Goal: Check status: Check status

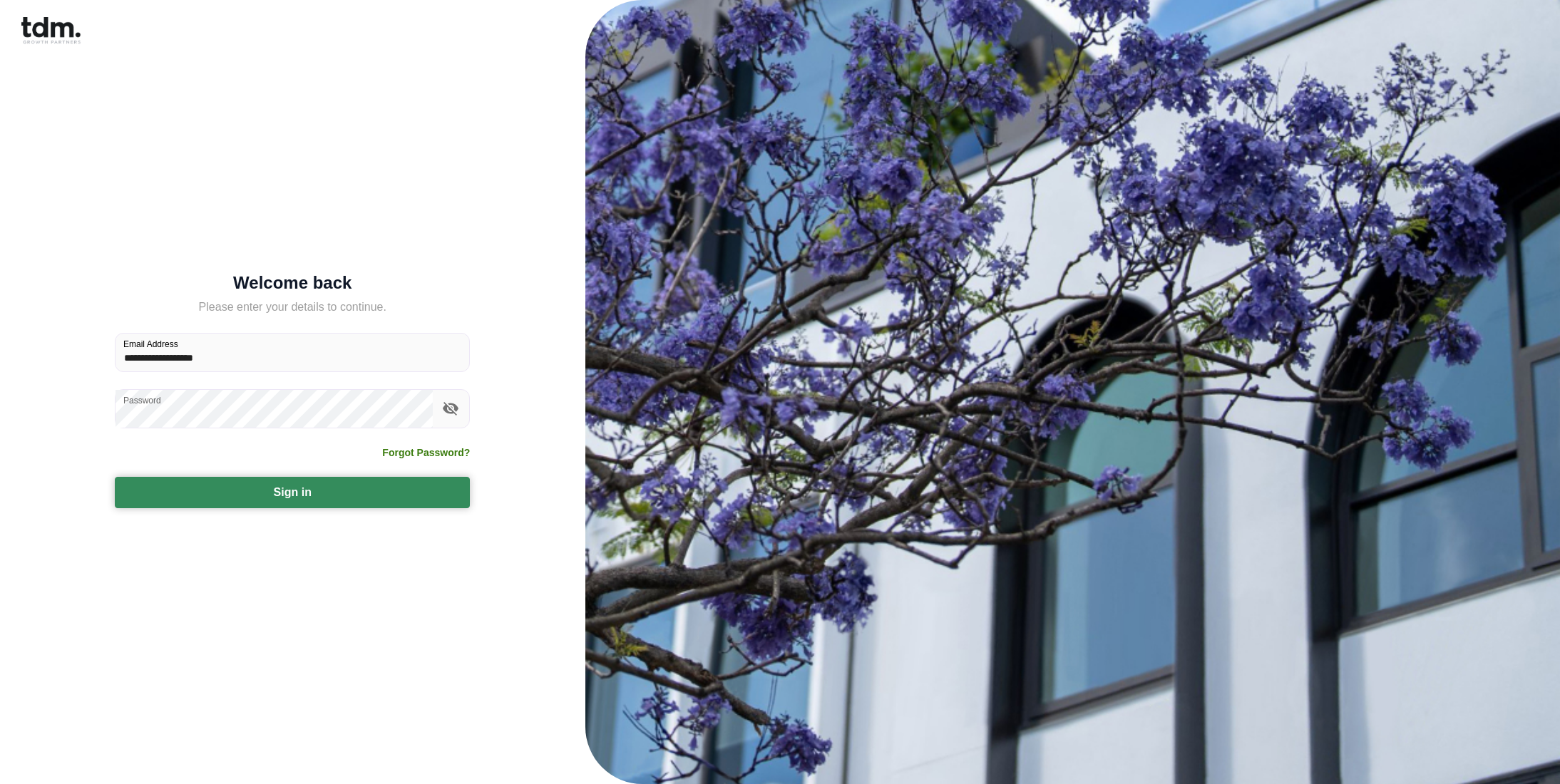
click at [278, 494] on button "Sign in" at bounding box center [292, 493] width 356 height 31
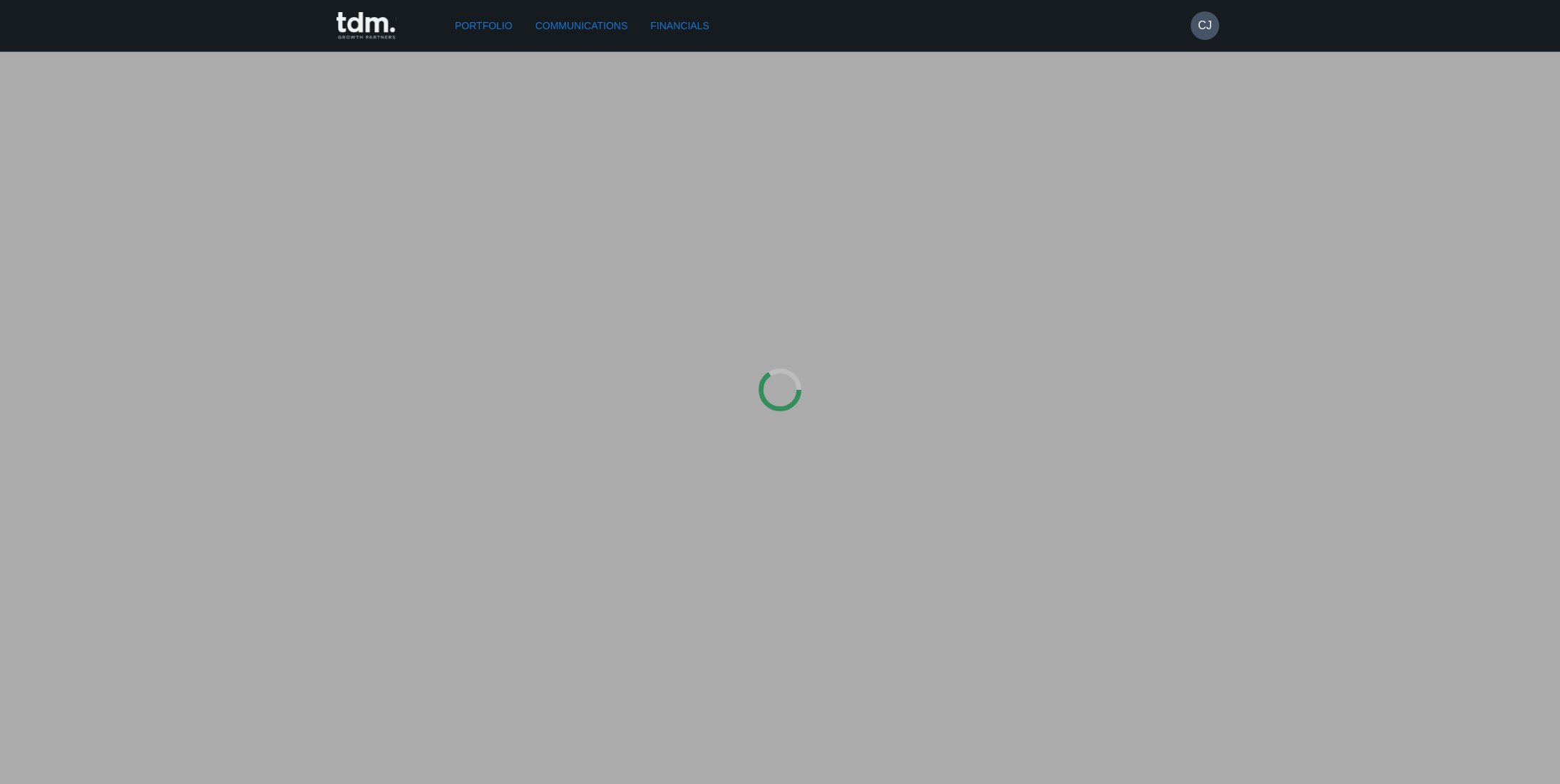
type input "**********"
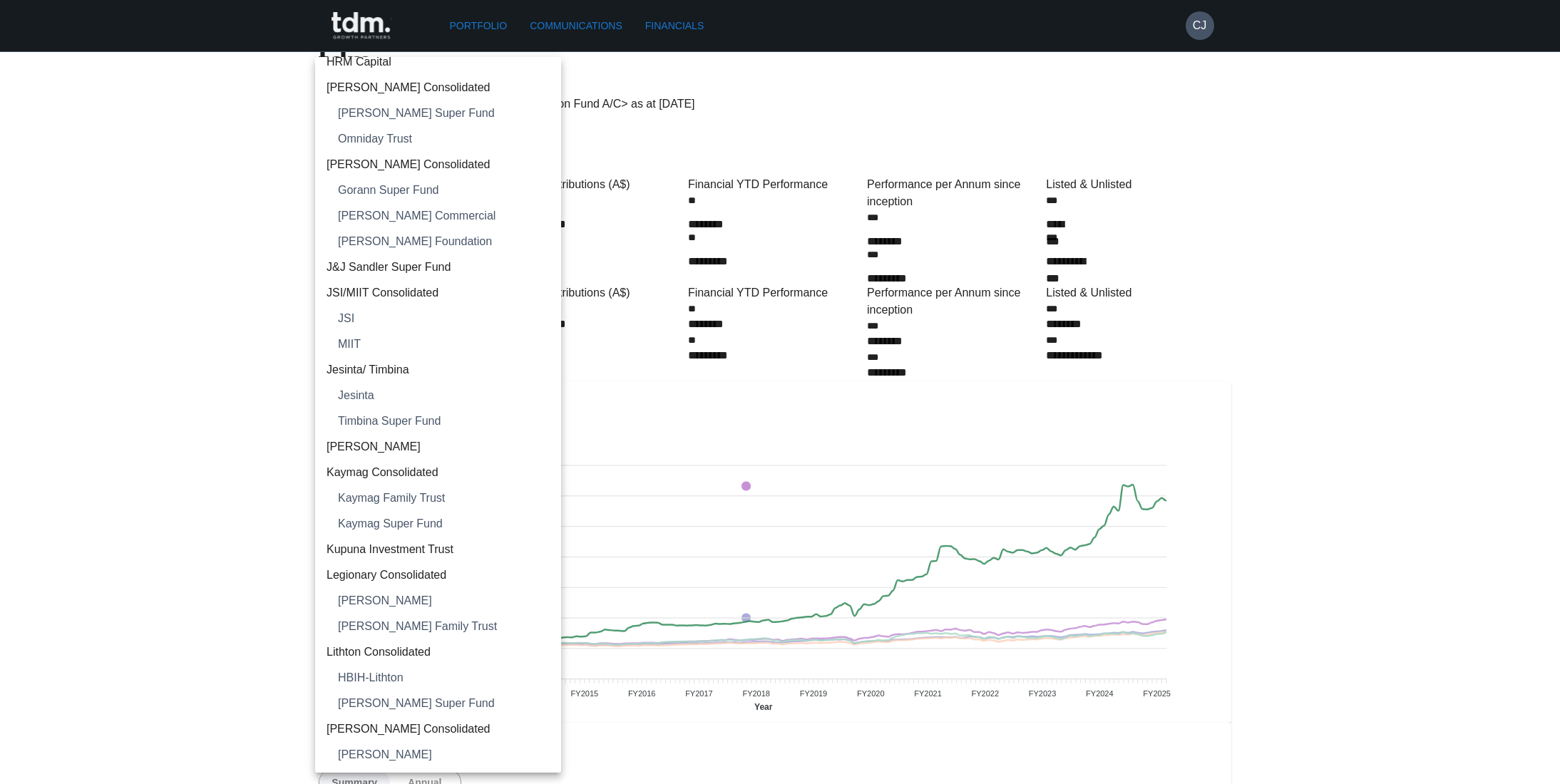
scroll to position [713, 0]
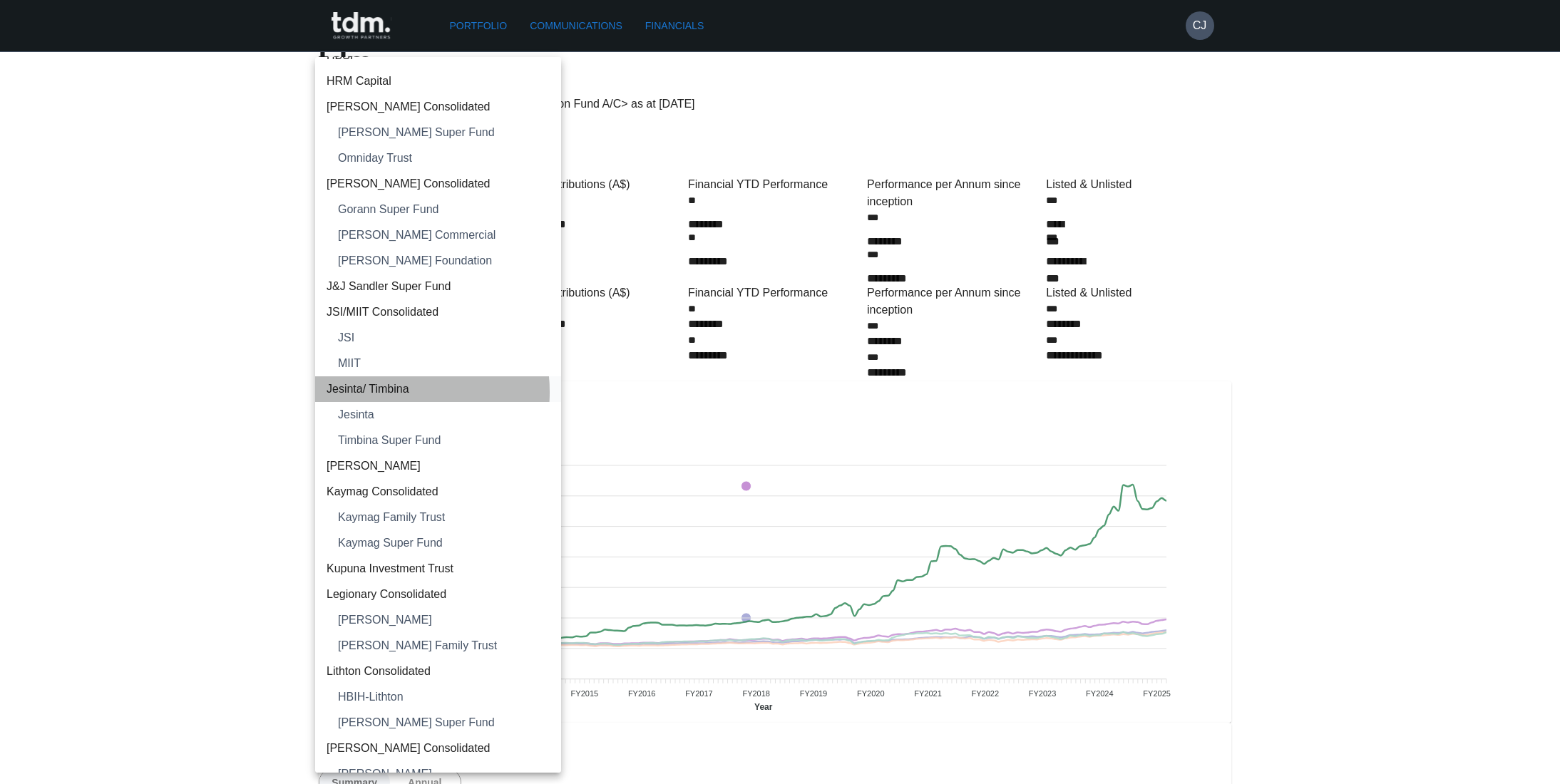
click at [378, 392] on span "Jesinta/ Timbina" at bounding box center [438, 389] width 223 height 17
type input "**********"
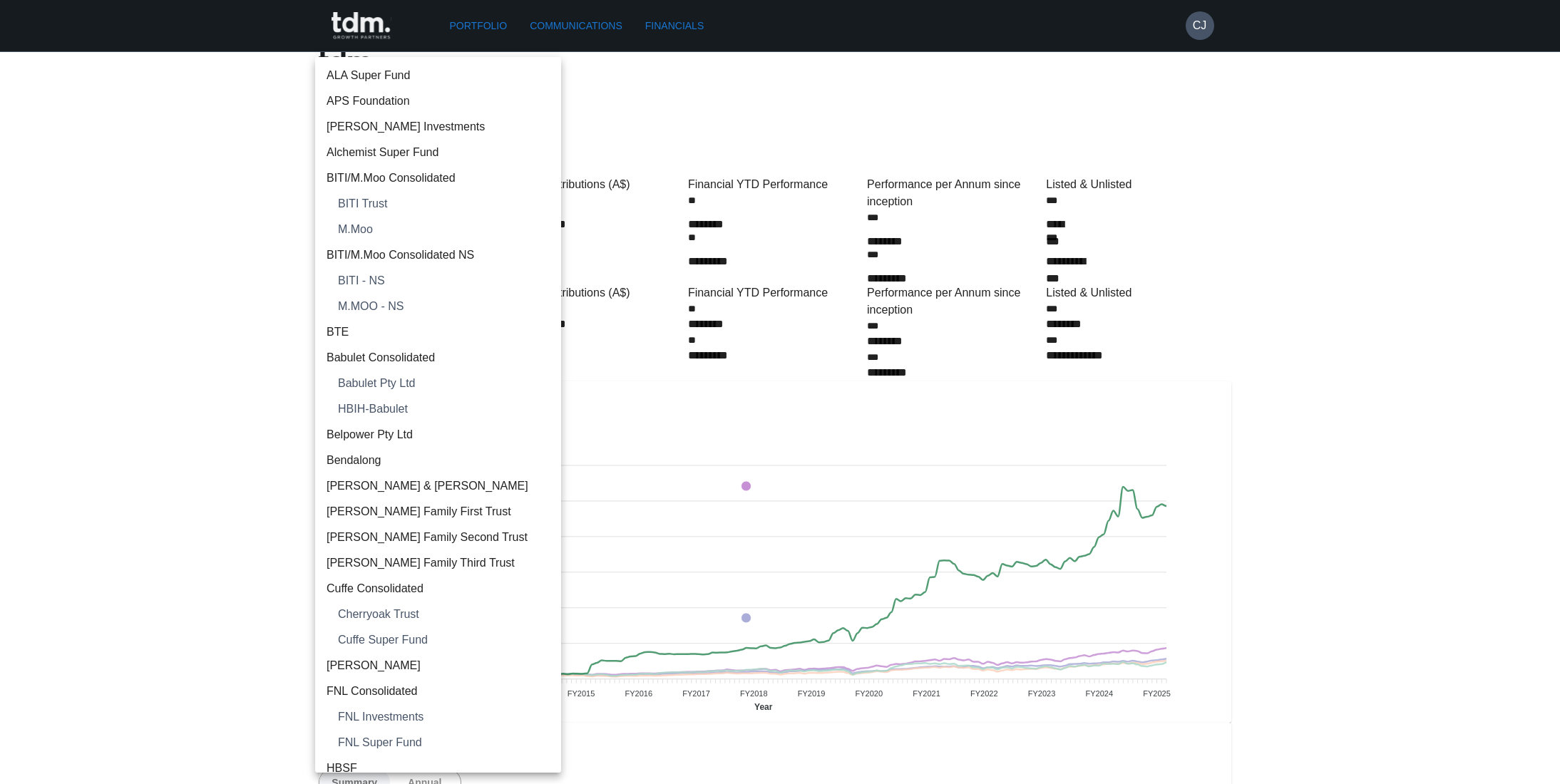
scroll to position [687, 0]
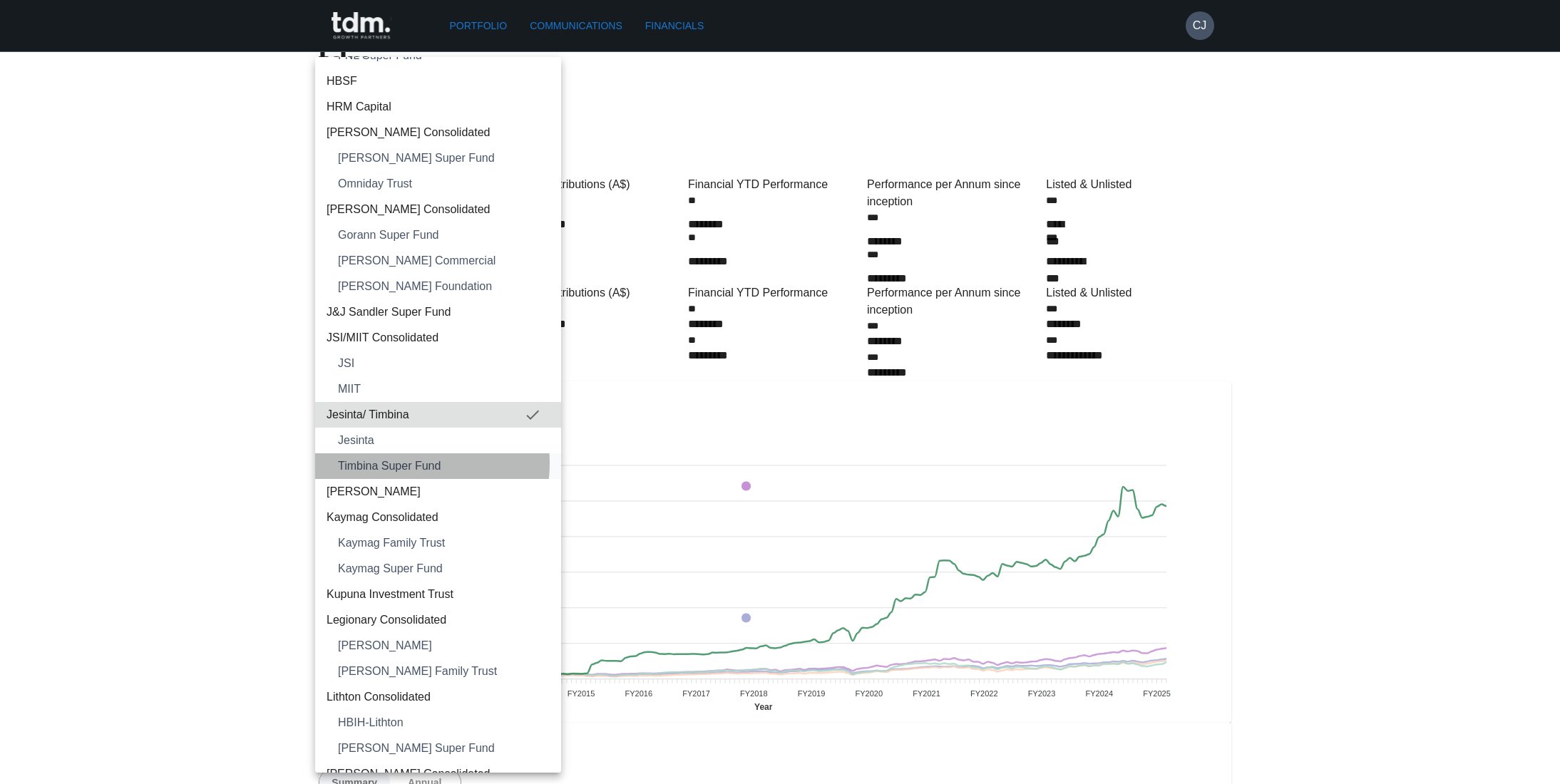
click at [404, 464] on span "Timbina Super Fund" at bounding box center [444, 466] width 212 height 17
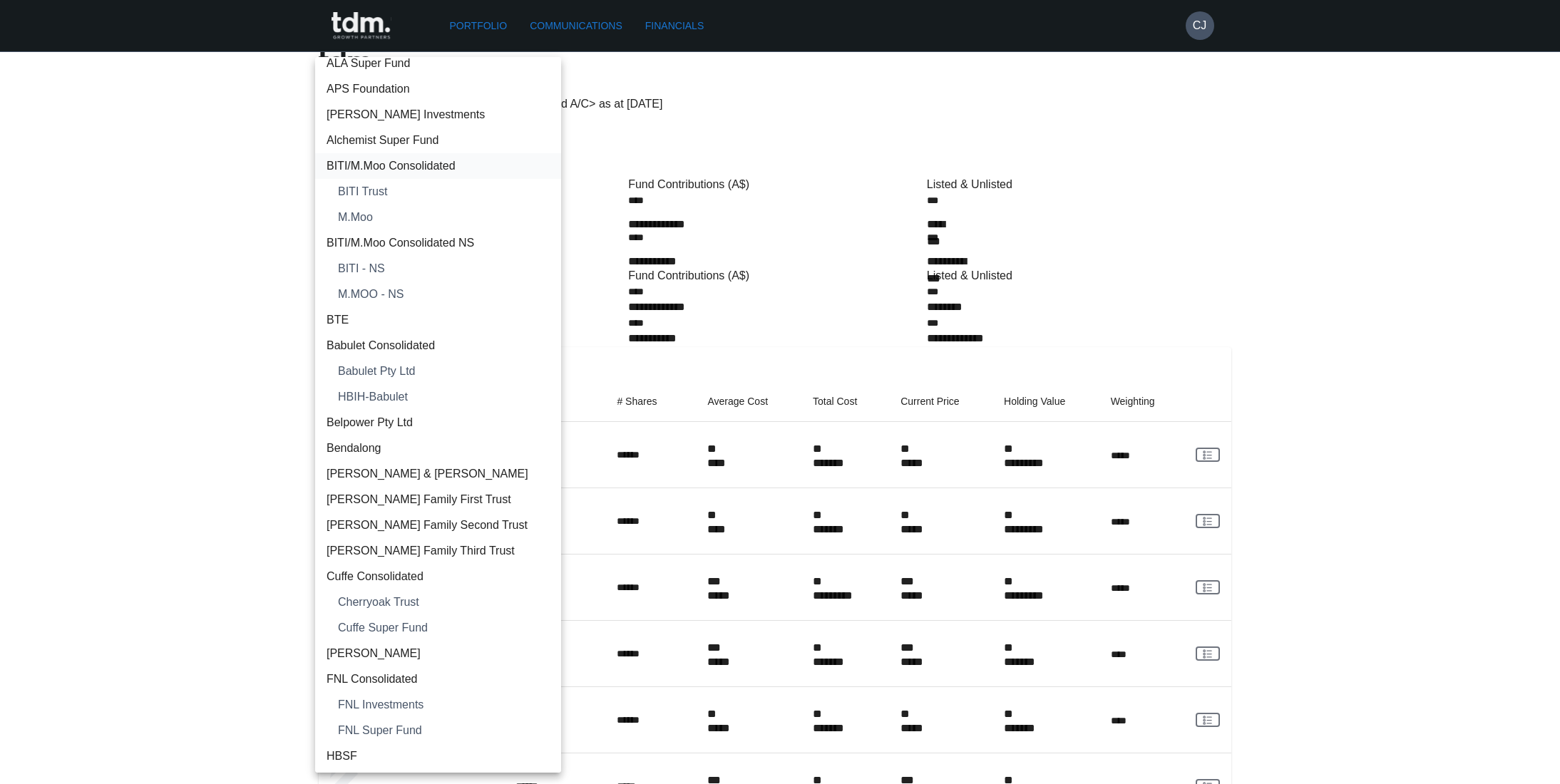
scroll to position [0, 0]
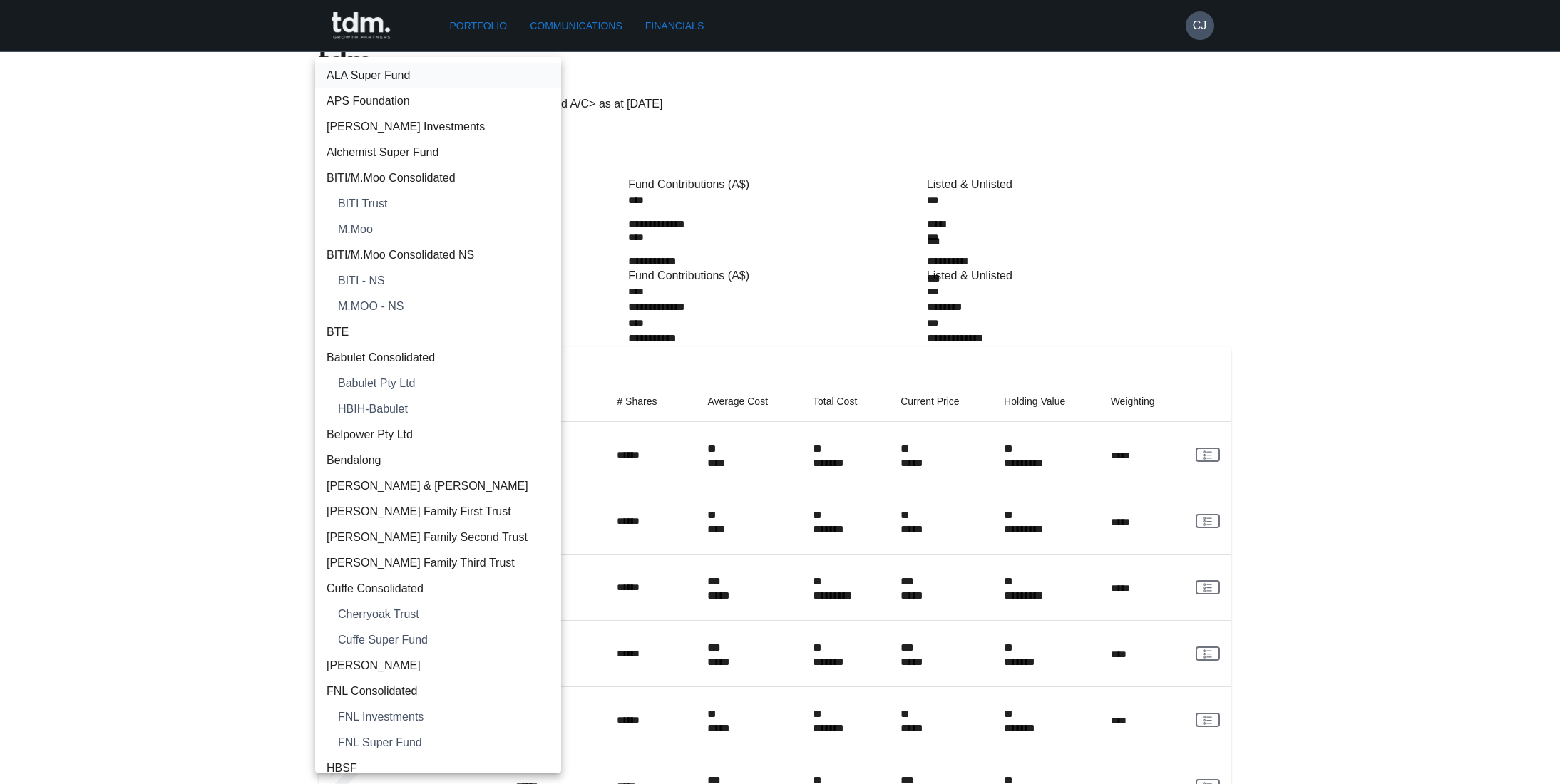
click at [379, 73] on span "ALA Super Fund" at bounding box center [438, 76] width 223 height 17
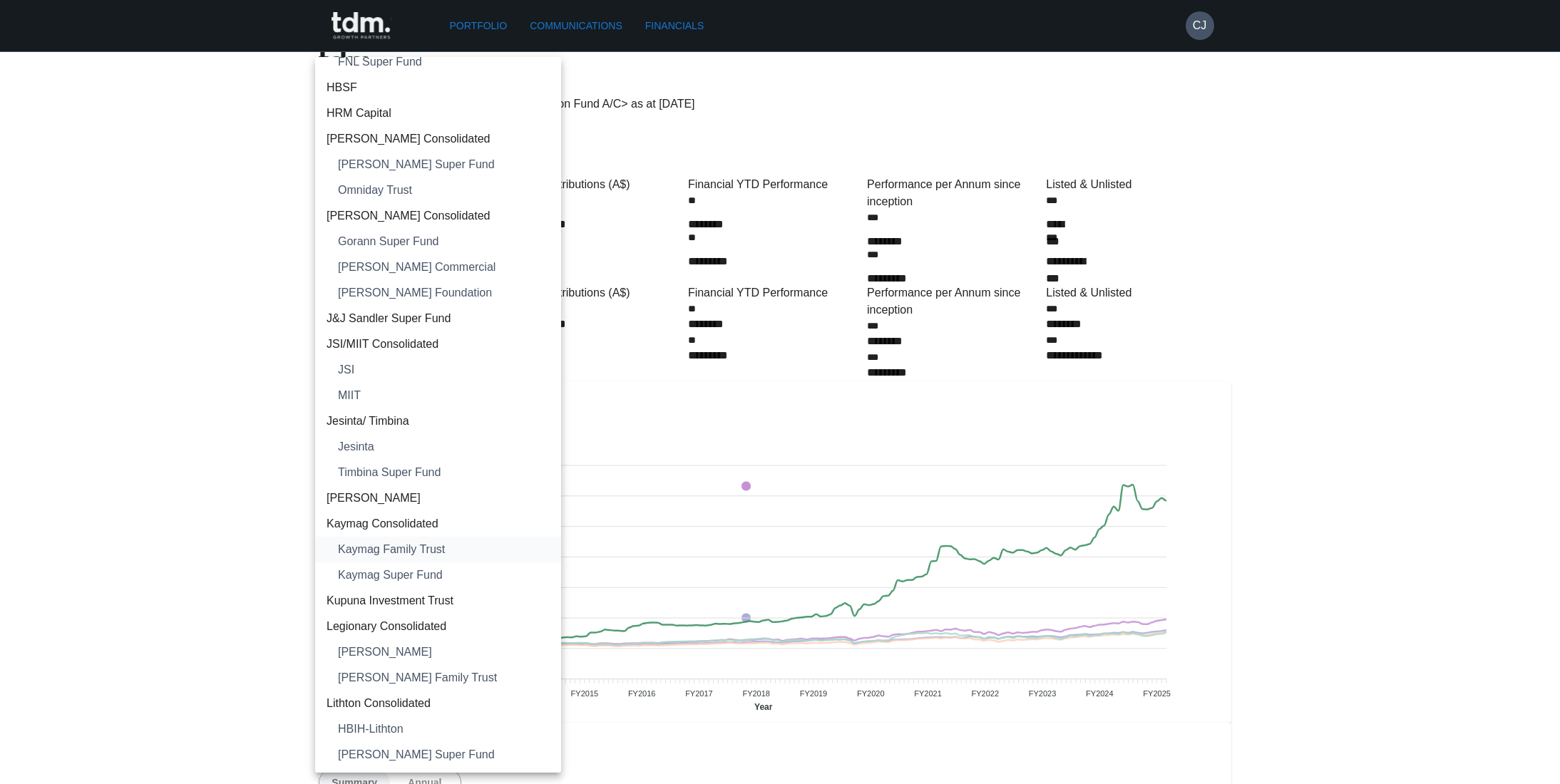
scroll to position [713, 0]
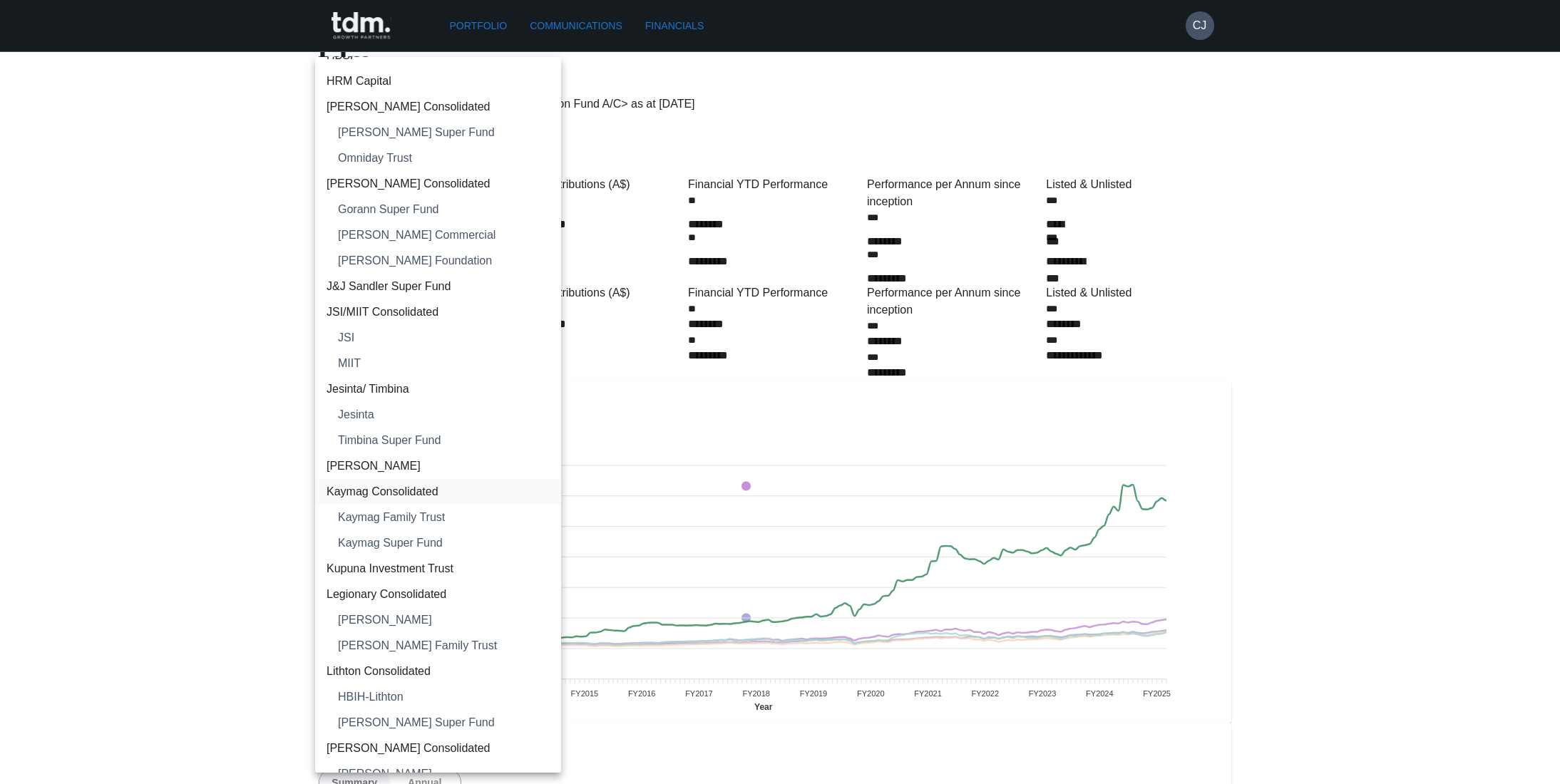
click at [370, 489] on span "Kaymag Consolidated" at bounding box center [438, 492] width 223 height 17
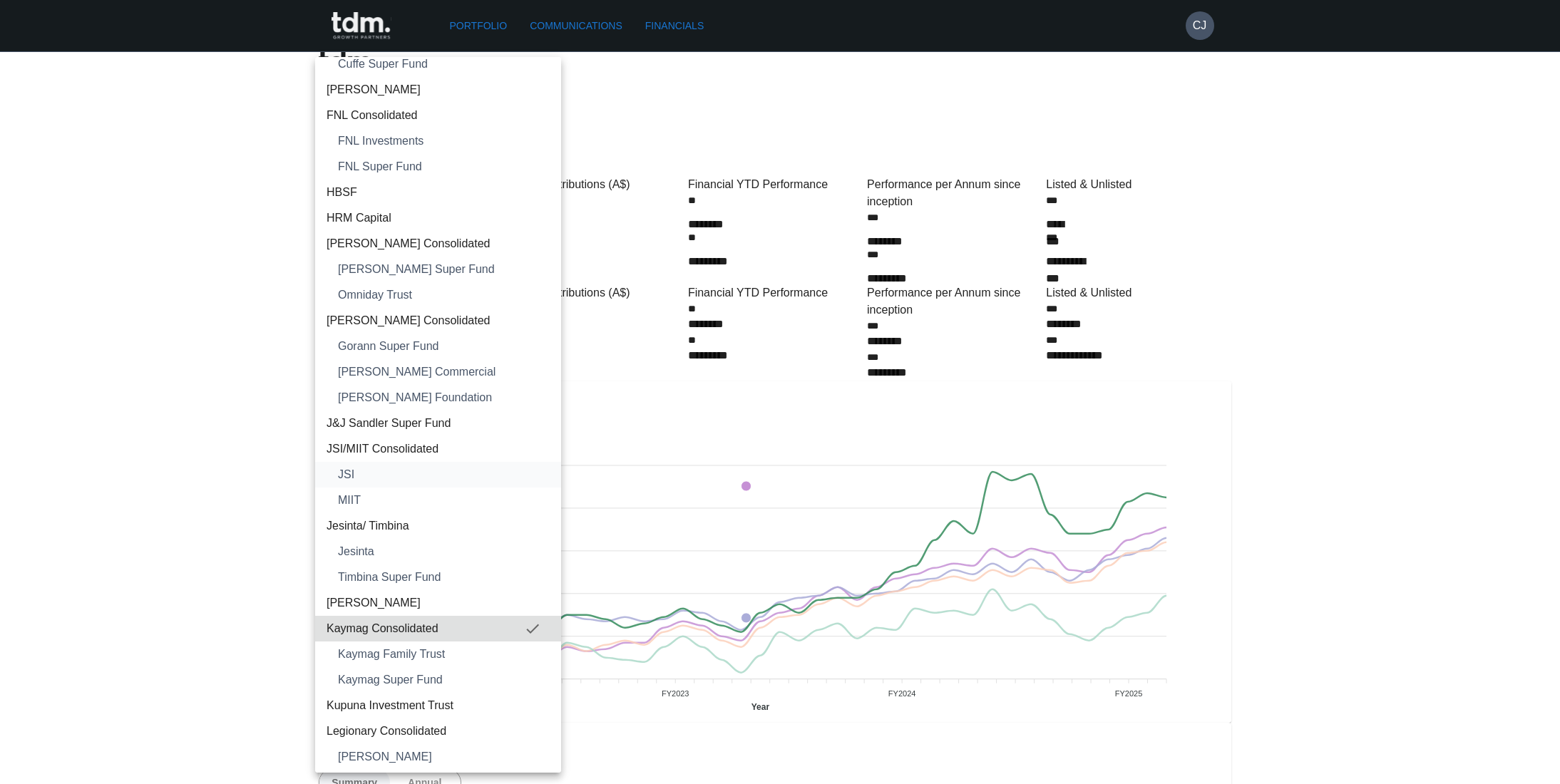
scroll to position [505, 0]
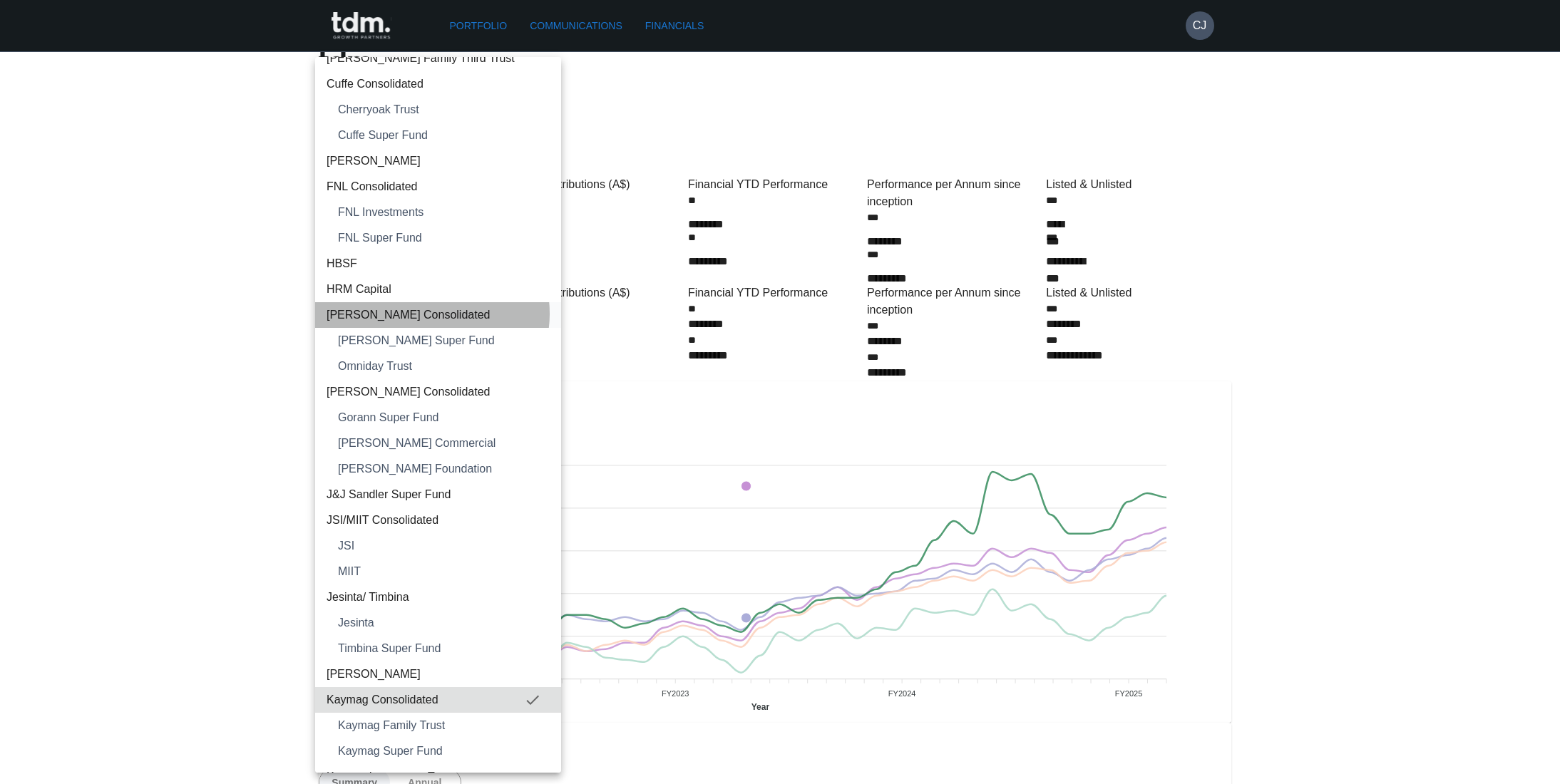
click at [428, 313] on span "[PERSON_NAME] Consolidated" at bounding box center [438, 315] width 223 height 17
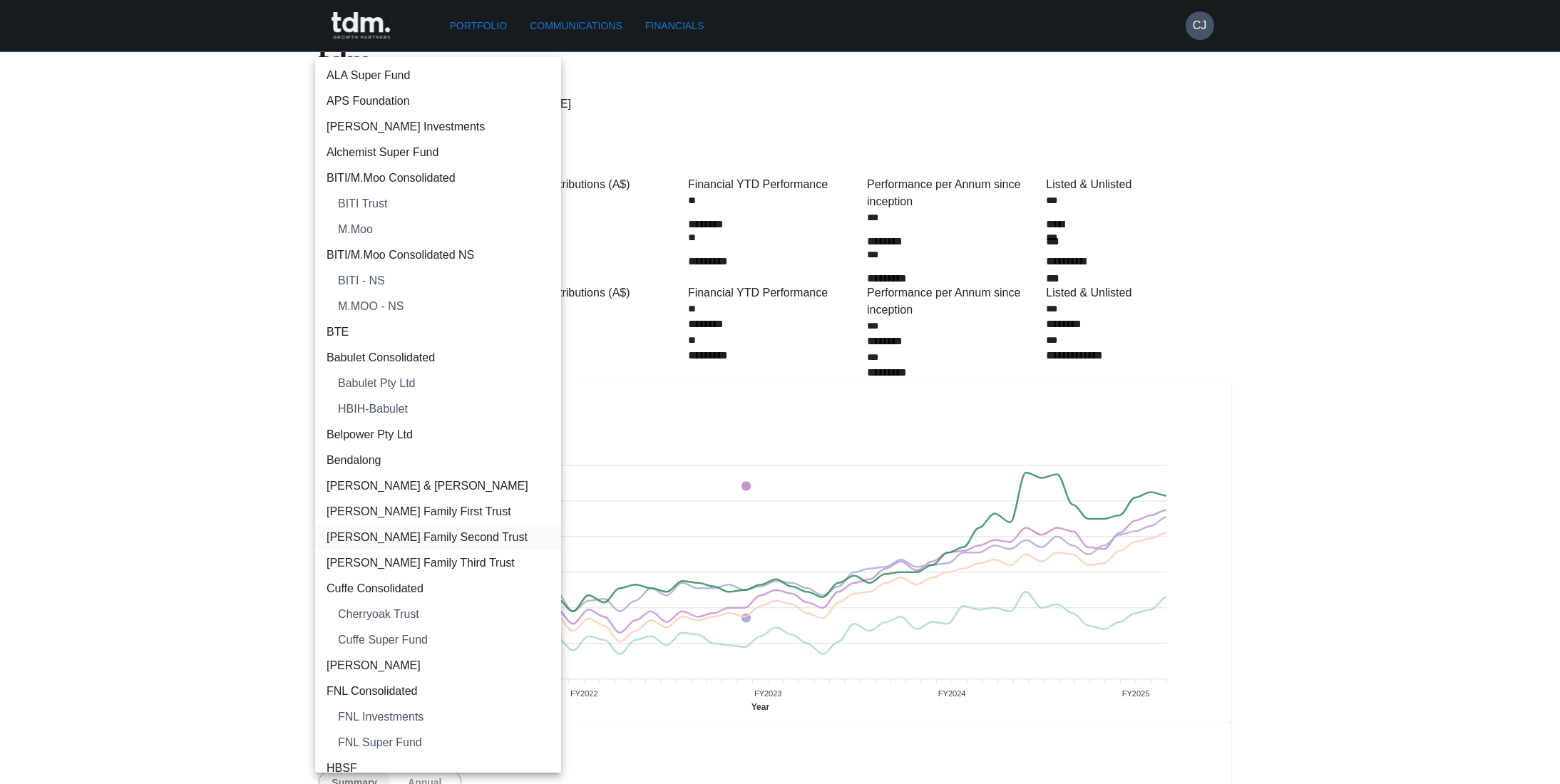
scroll to position [405, 0]
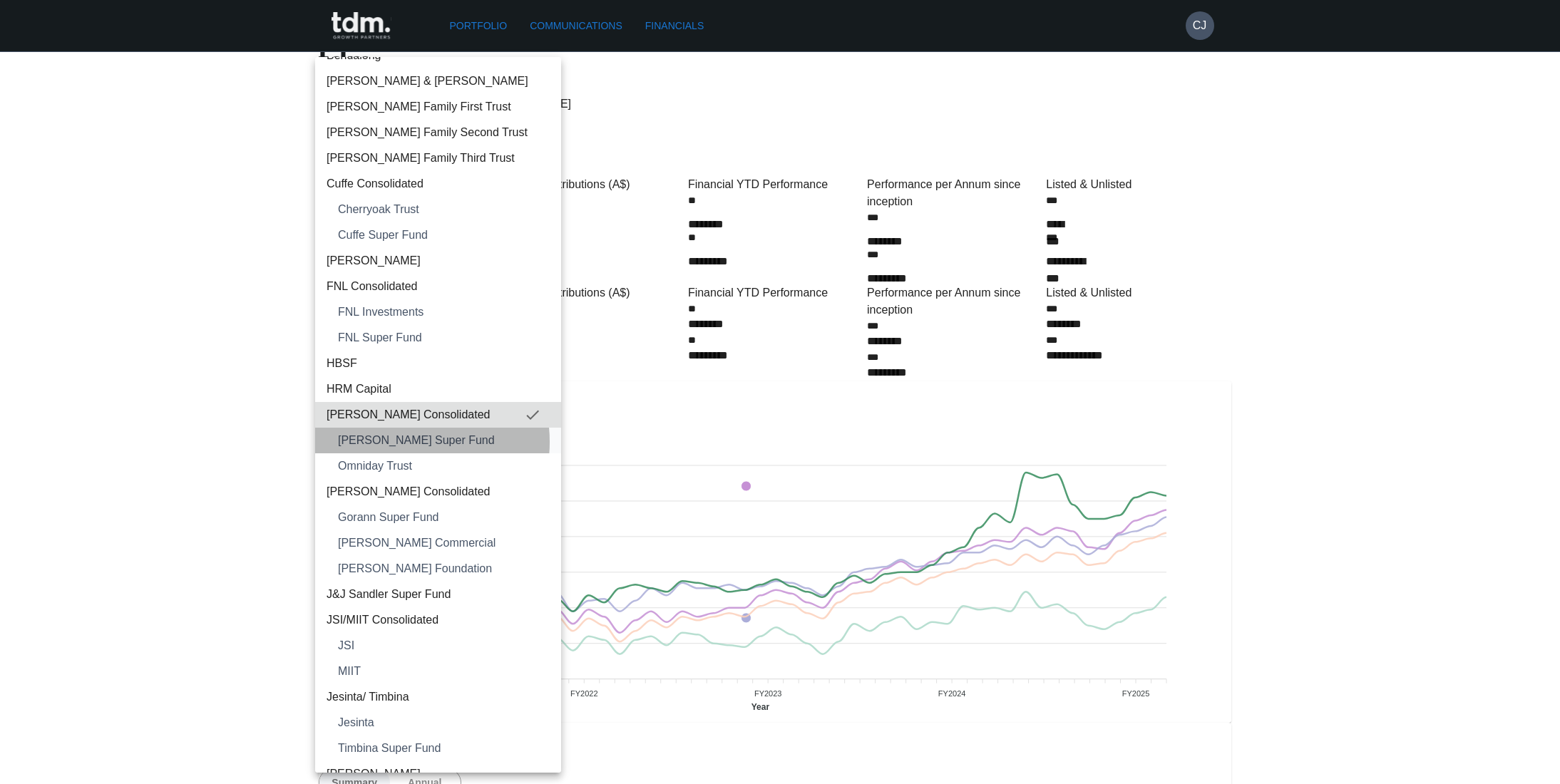
click at [401, 442] on span "[PERSON_NAME] Super Fund" at bounding box center [444, 440] width 212 height 17
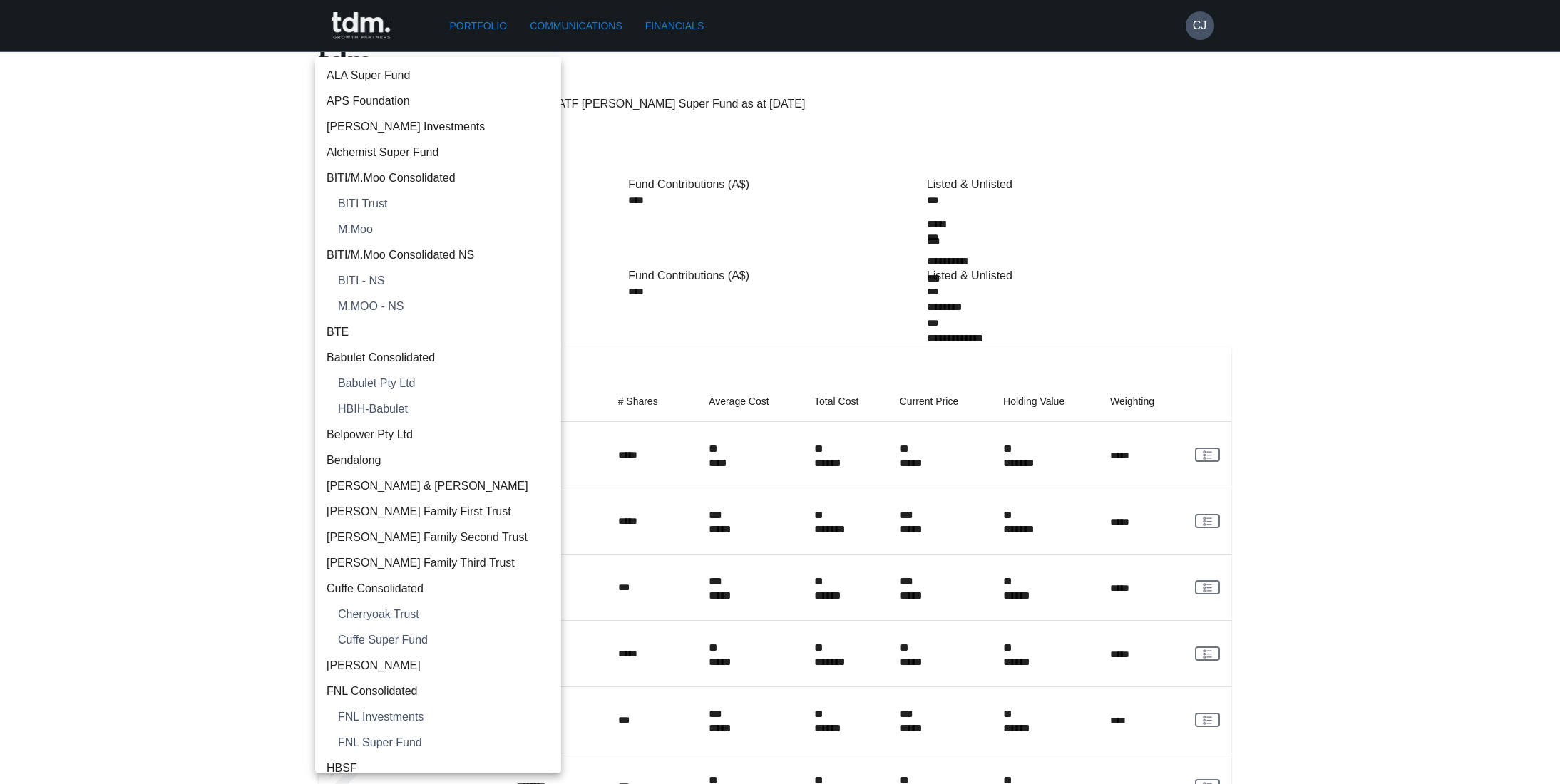
scroll to position [430, 0]
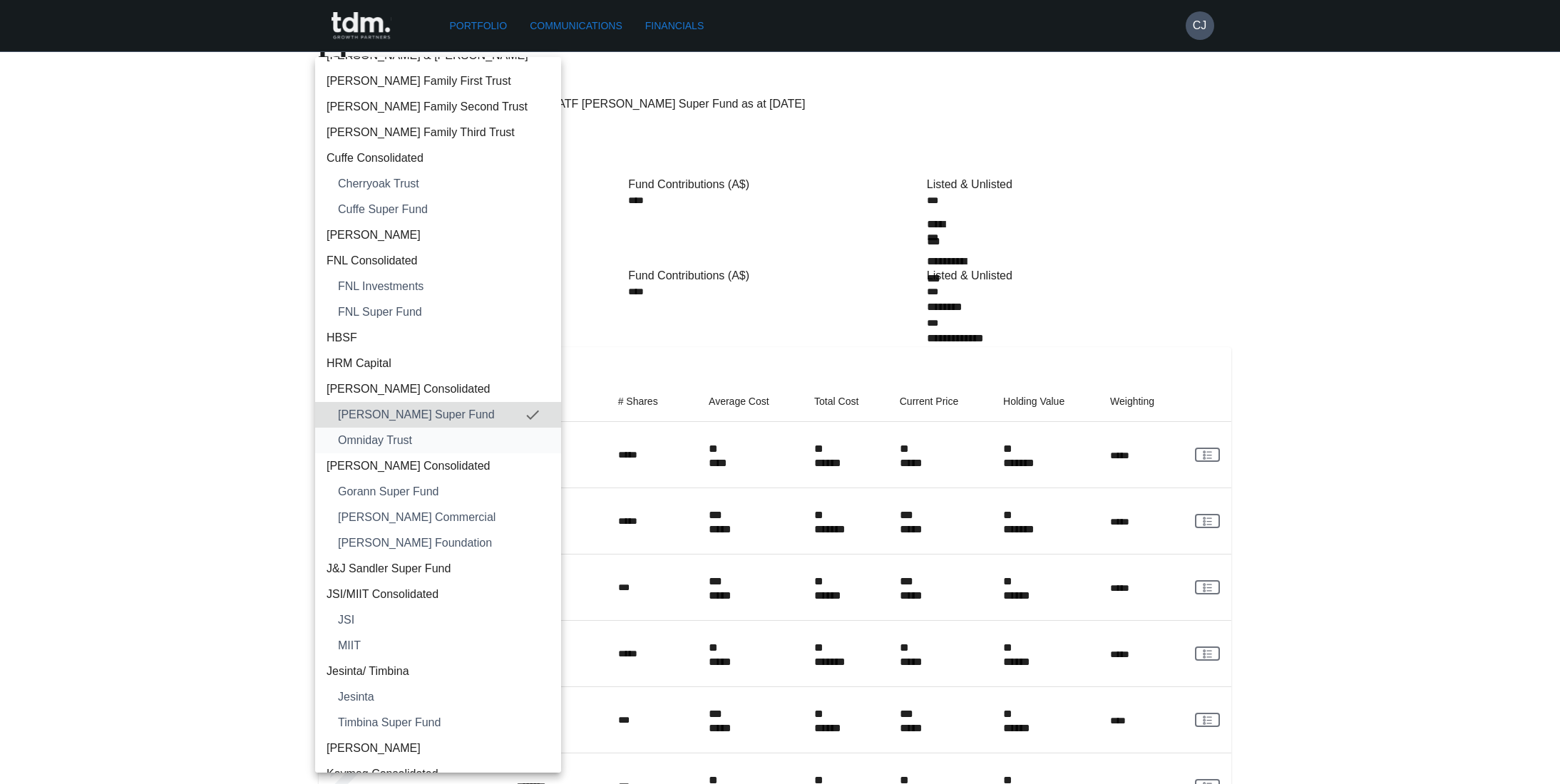
click at [404, 439] on span "Omniday Trust" at bounding box center [444, 440] width 212 height 17
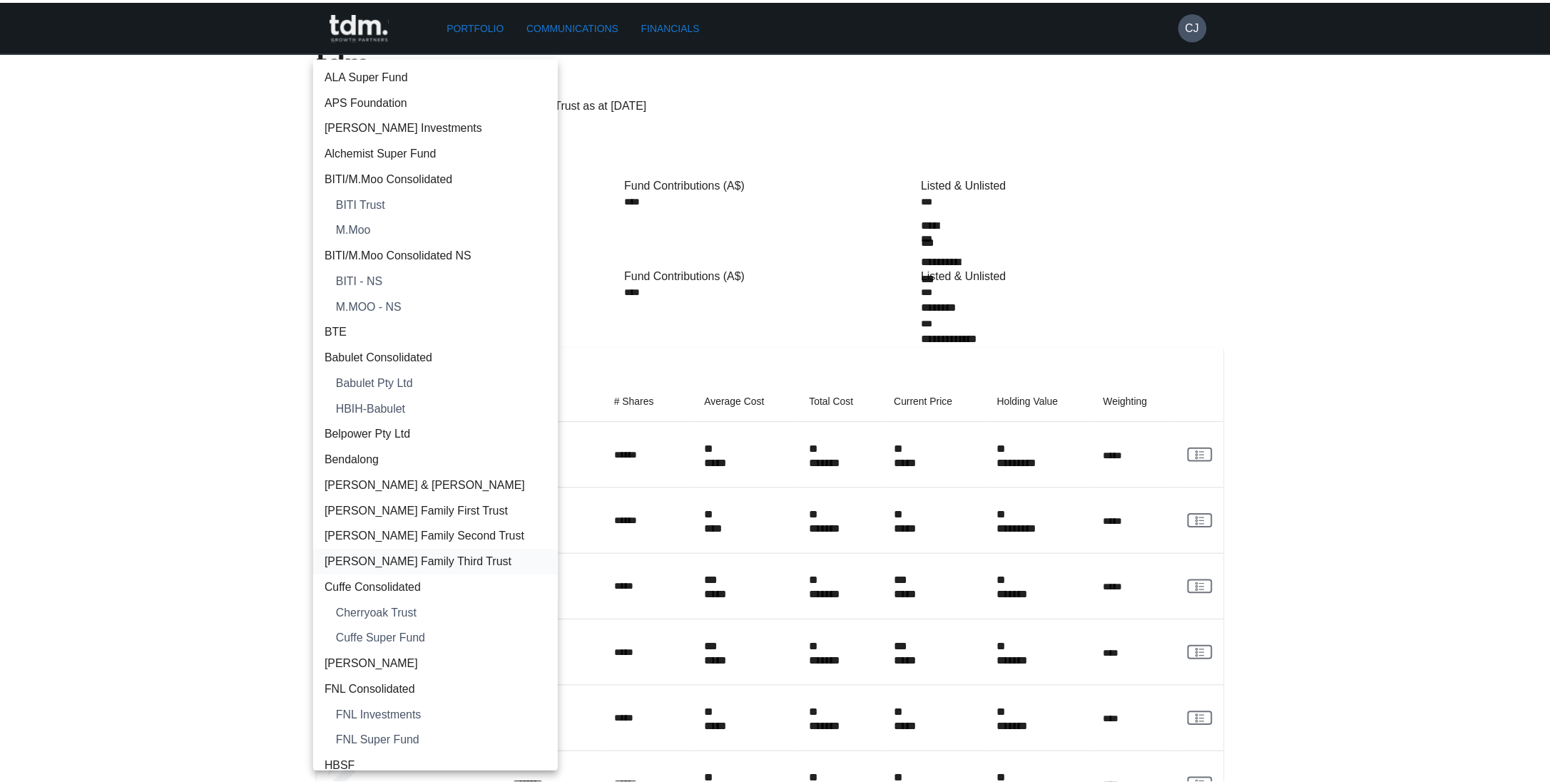
scroll to position [456, 0]
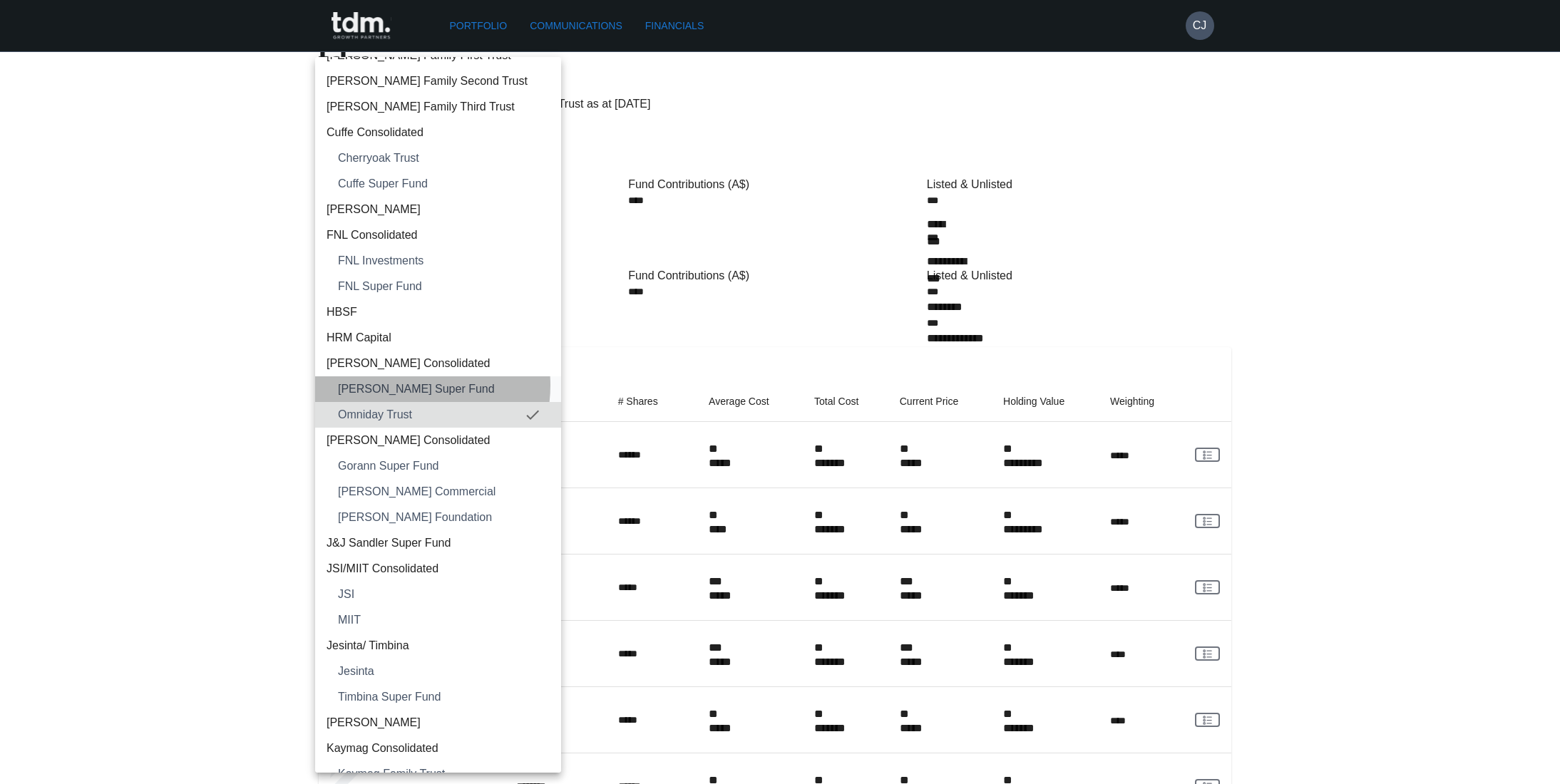
click at [401, 385] on span "[PERSON_NAME] Super Fund" at bounding box center [444, 389] width 212 height 17
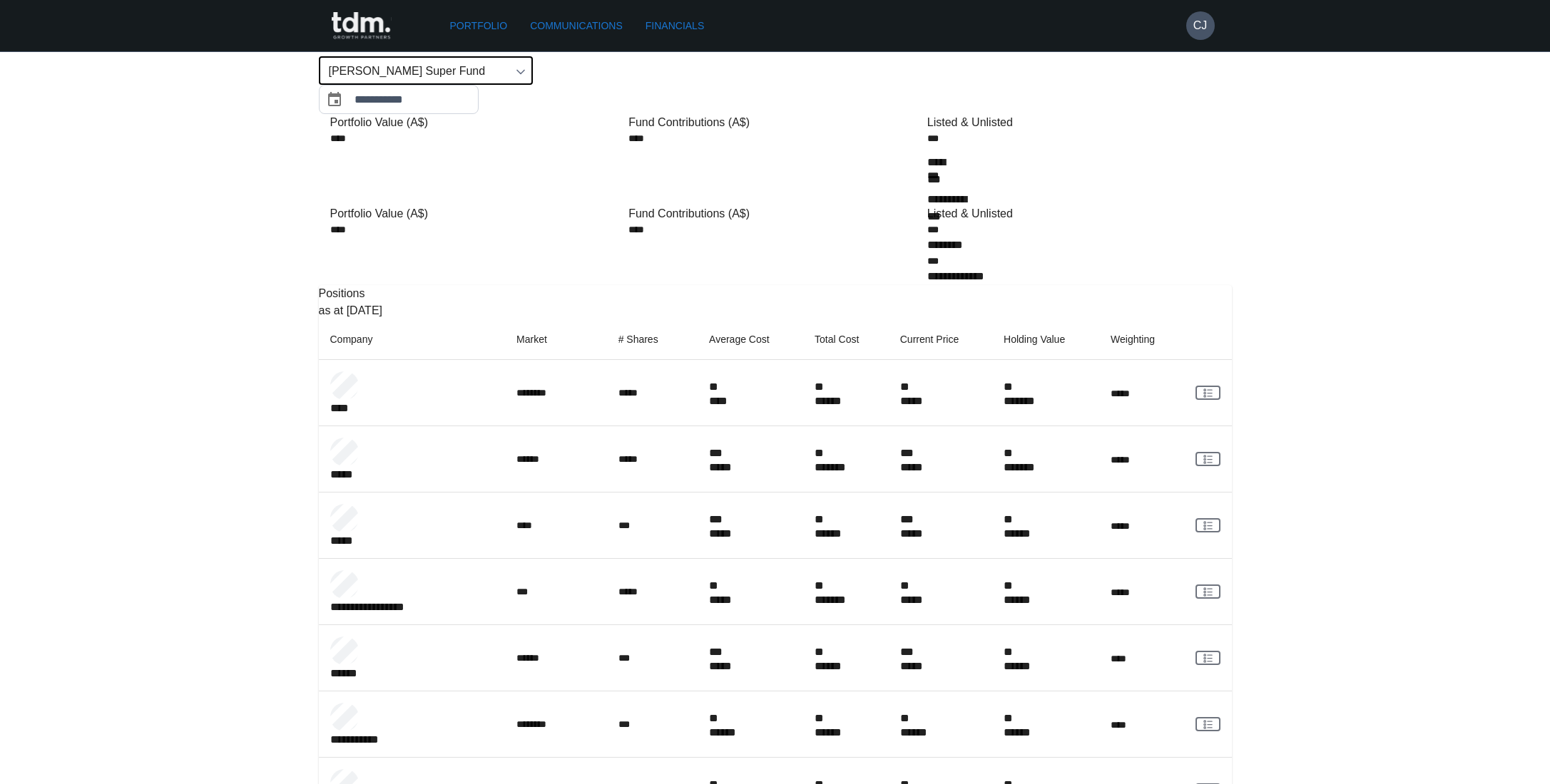
scroll to position [0, 0]
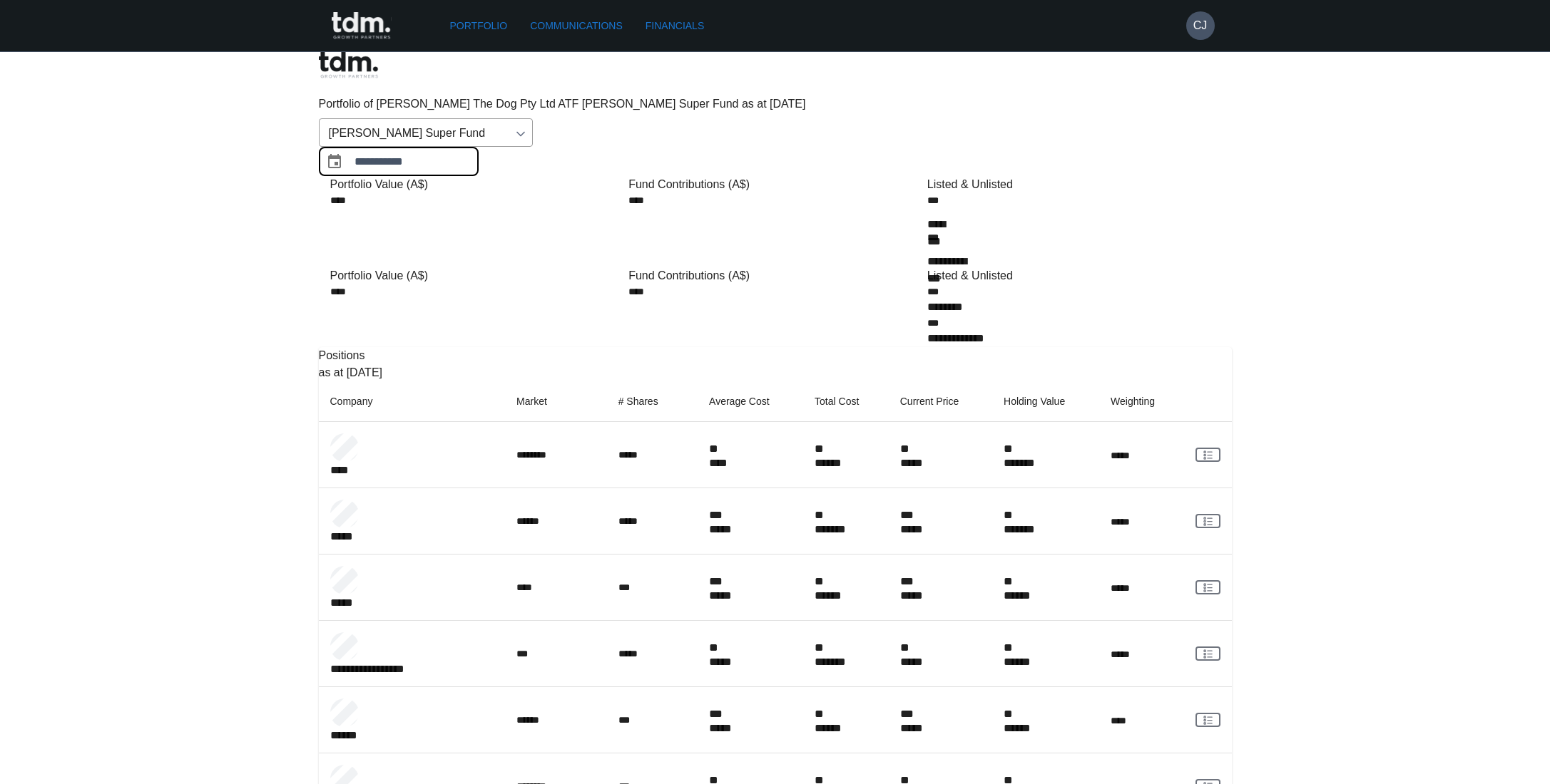
click at [479, 147] on input "**********" at bounding box center [416, 161] width 124 height 30
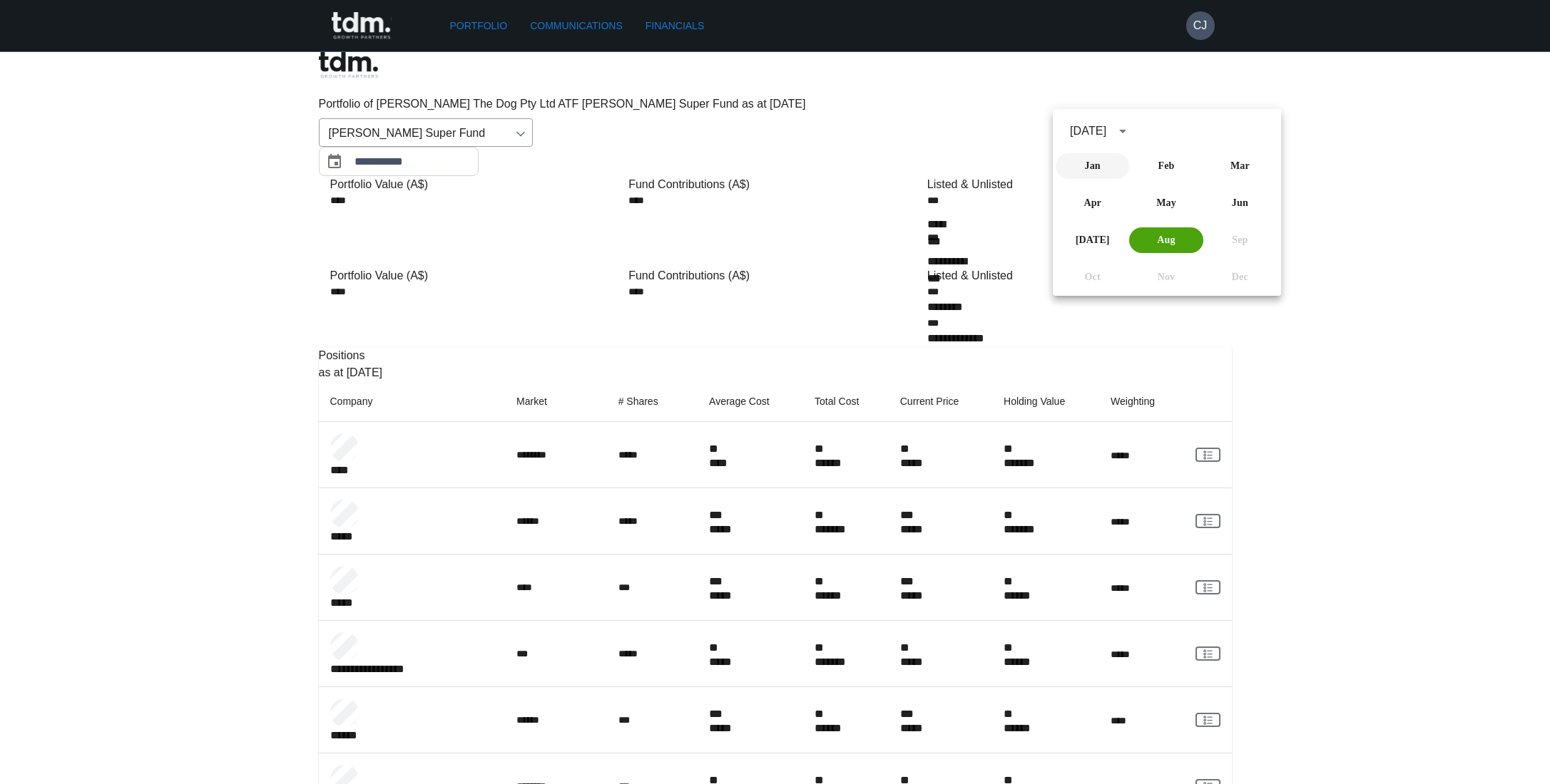
click at [1099, 168] on button "Jan" at bounding box center [1092, 166] width 73 height 26
type input "**********"
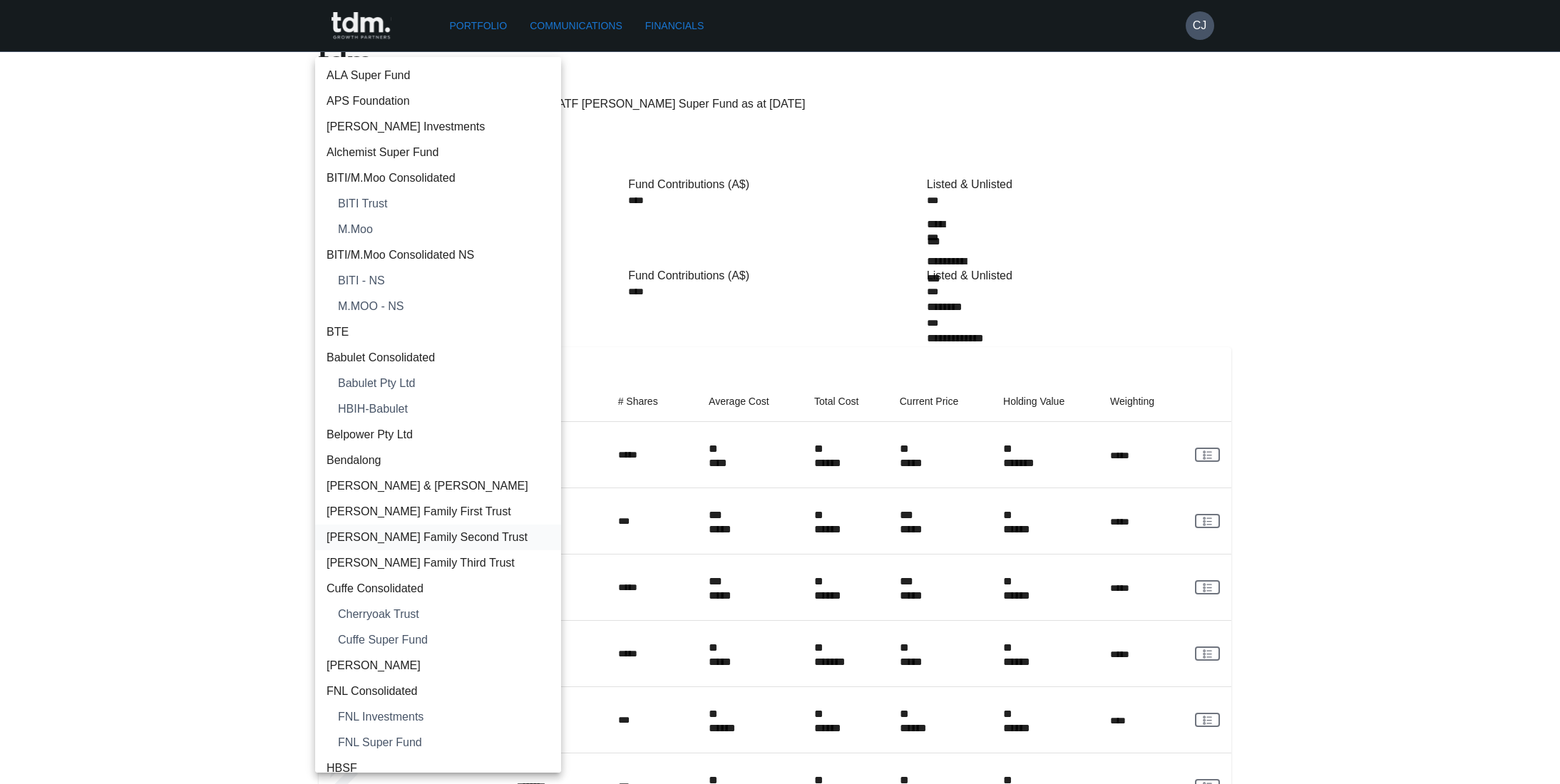
scroll to position [430, 0]
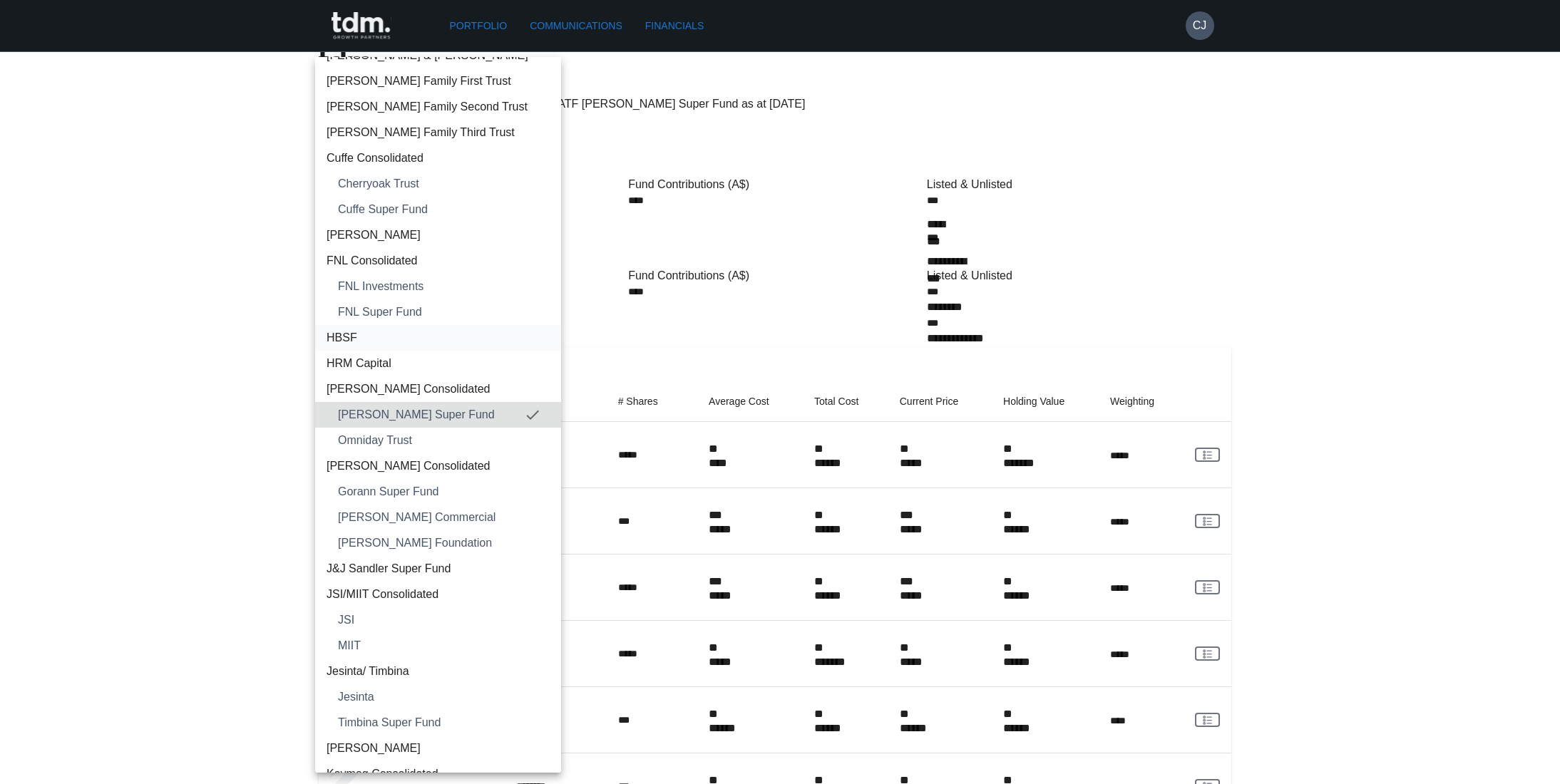
click at [391, 342] on span "HBSF" at bounding box center [438, 338] width 223 height 17
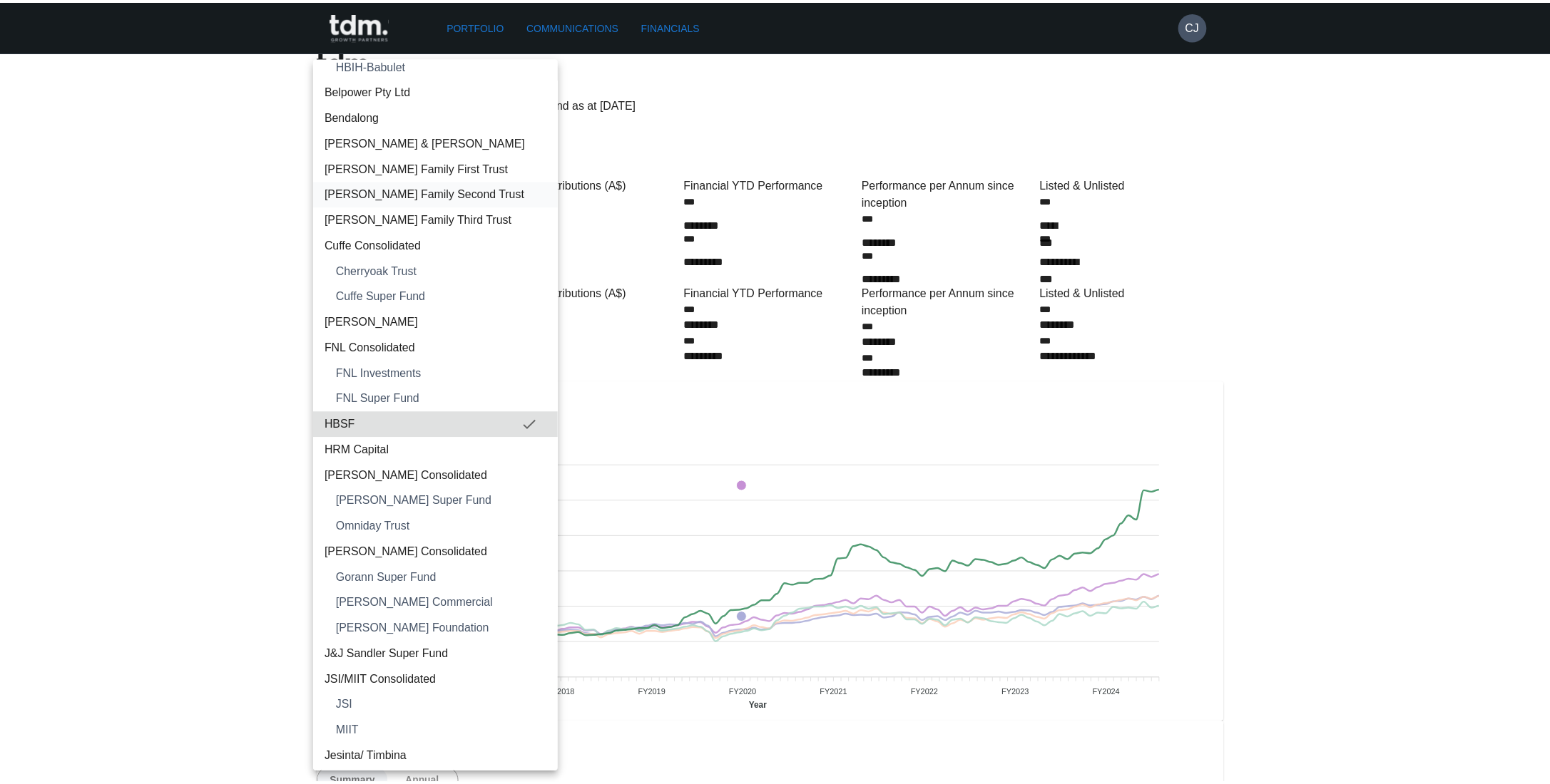
scroll to position [365, 0]
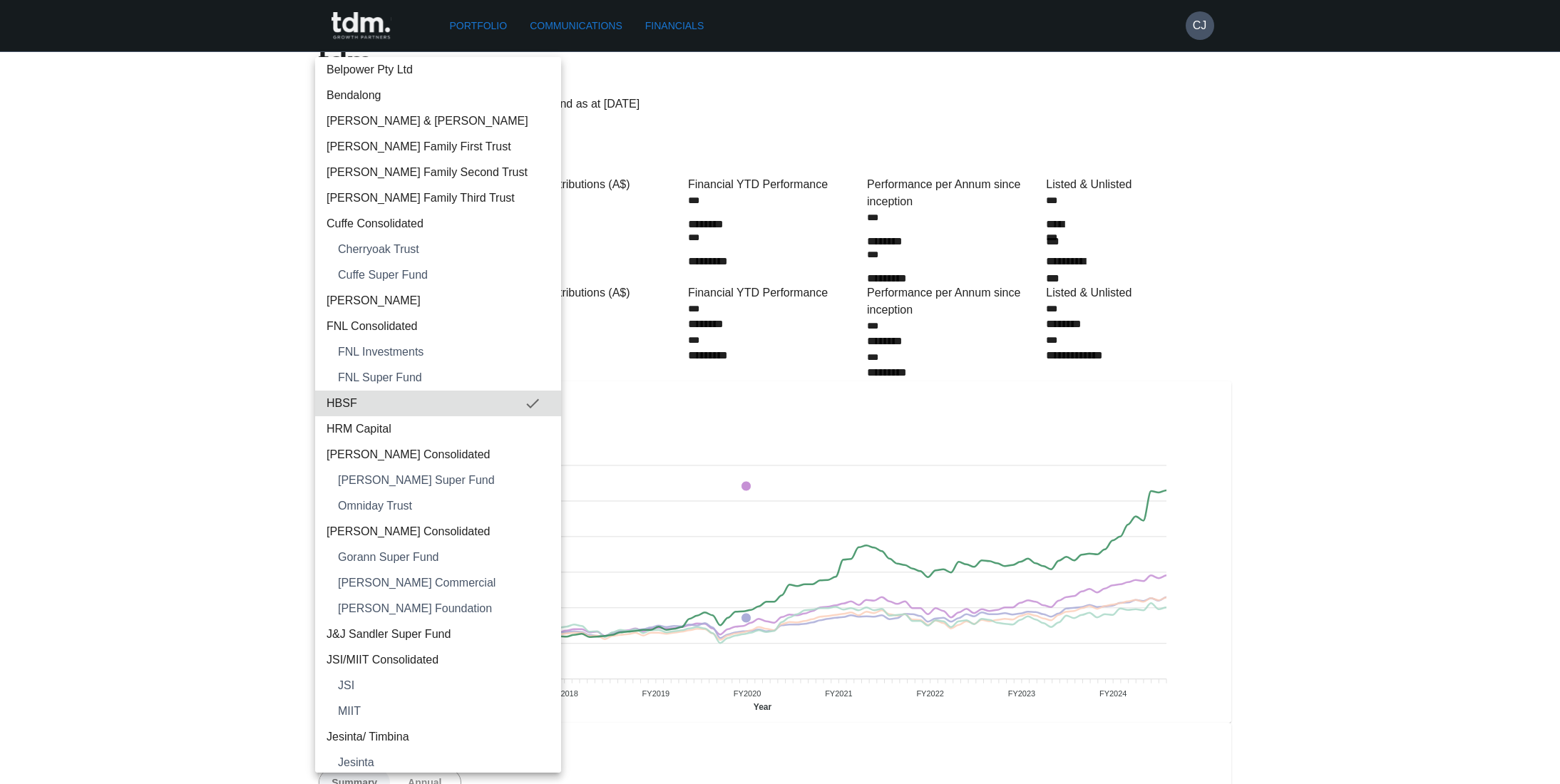
click at [232, 387] on div at bounding box center [780, 392] width 1560 height 784
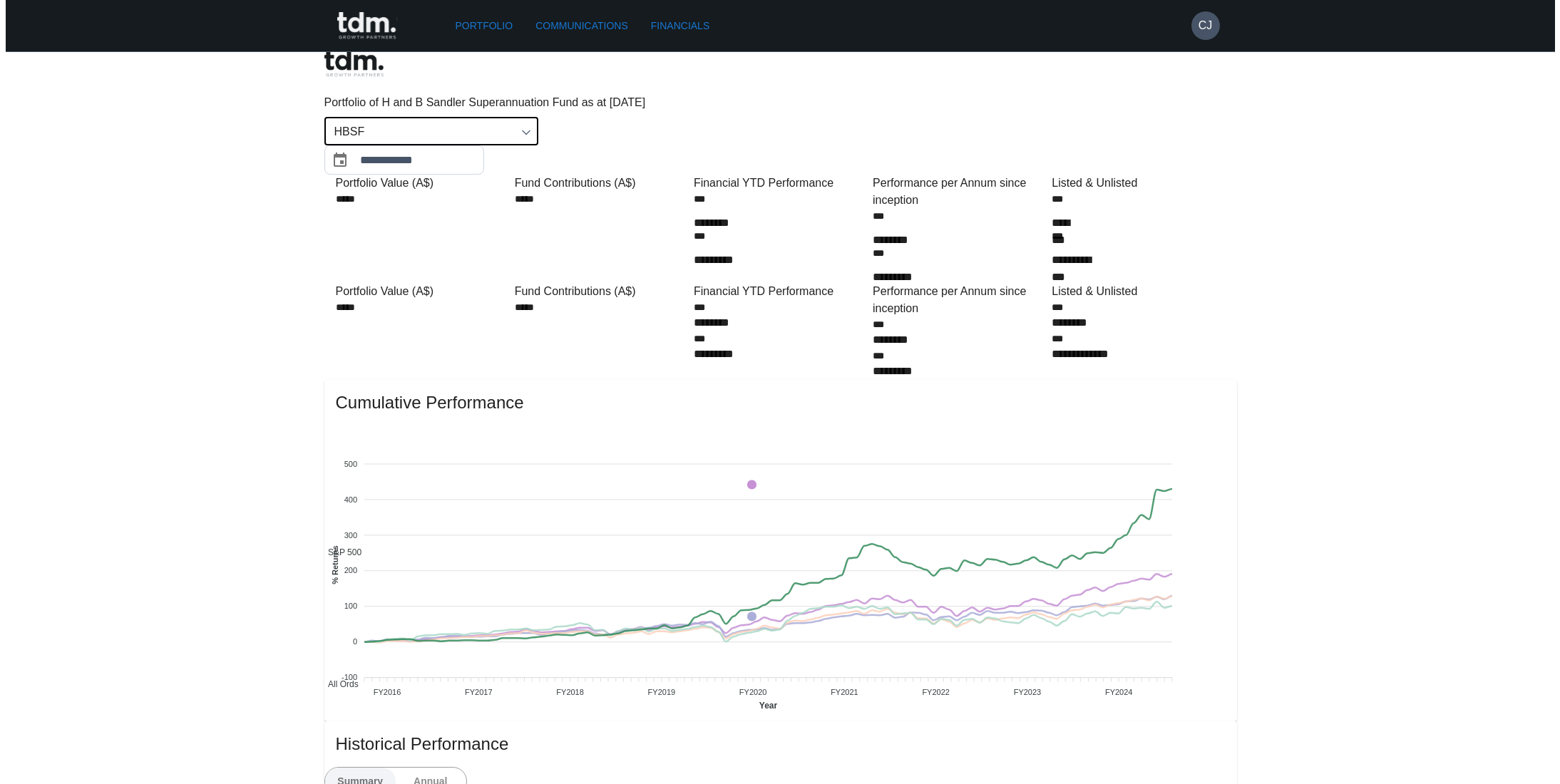
scroll to position [0, 0]
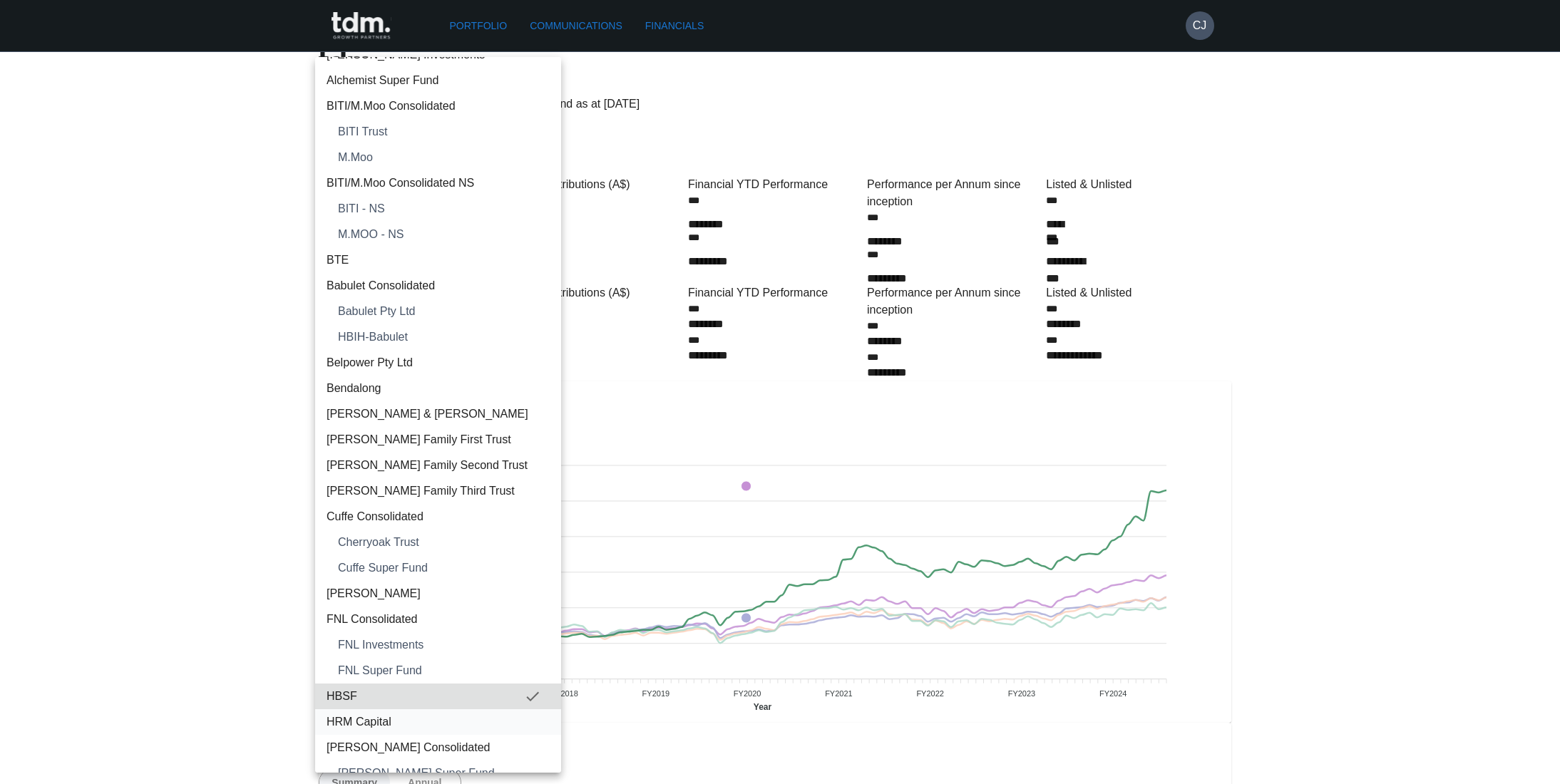
scroll to position [71, 0]
click at [382, 332] on span "HBIH-Babulet" at bounding box center [444, 338] width 212 height 17
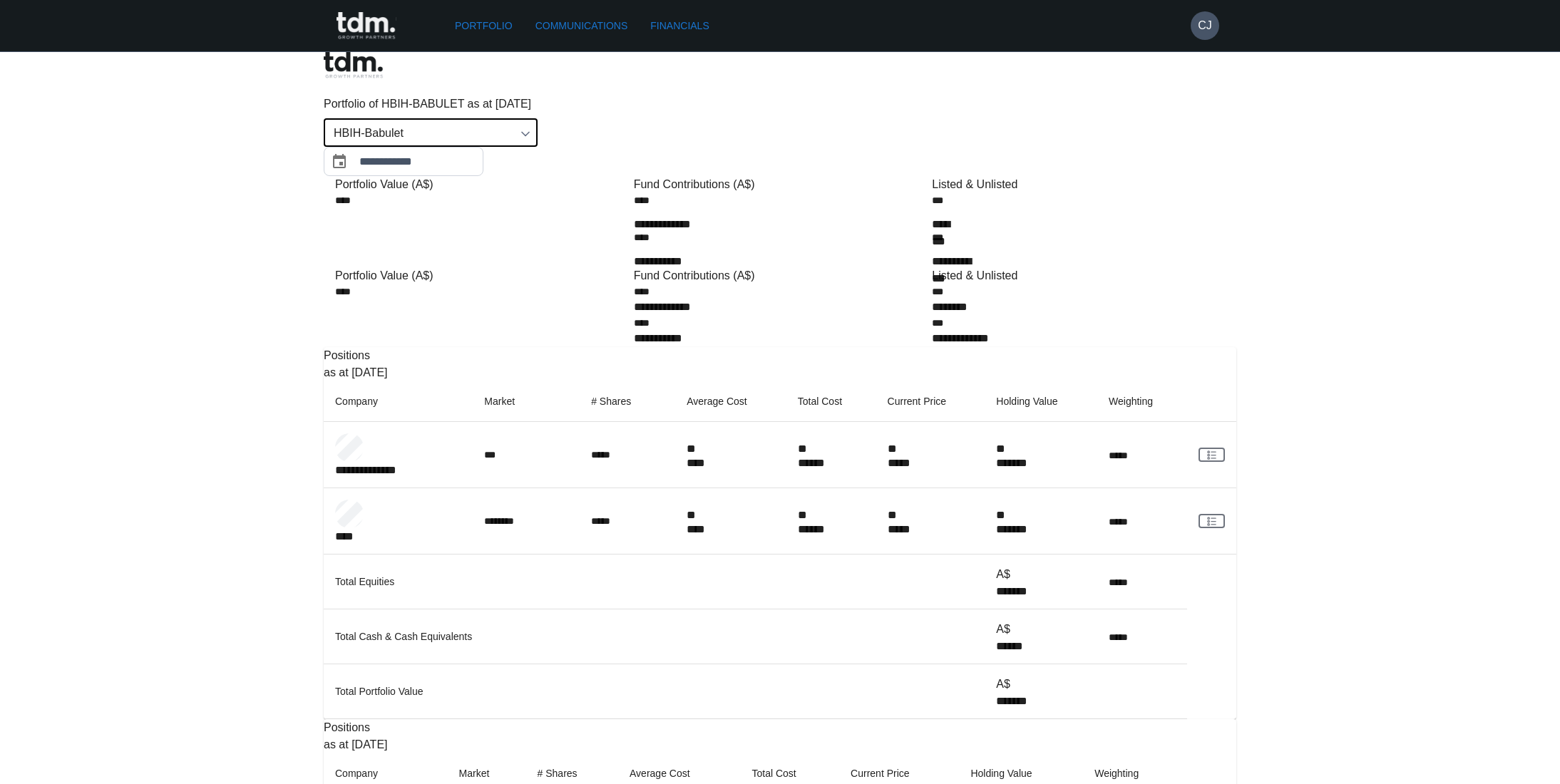
click at [423, 94] on body "**********" at bounding box center [780, 553] width 1560 height 1106
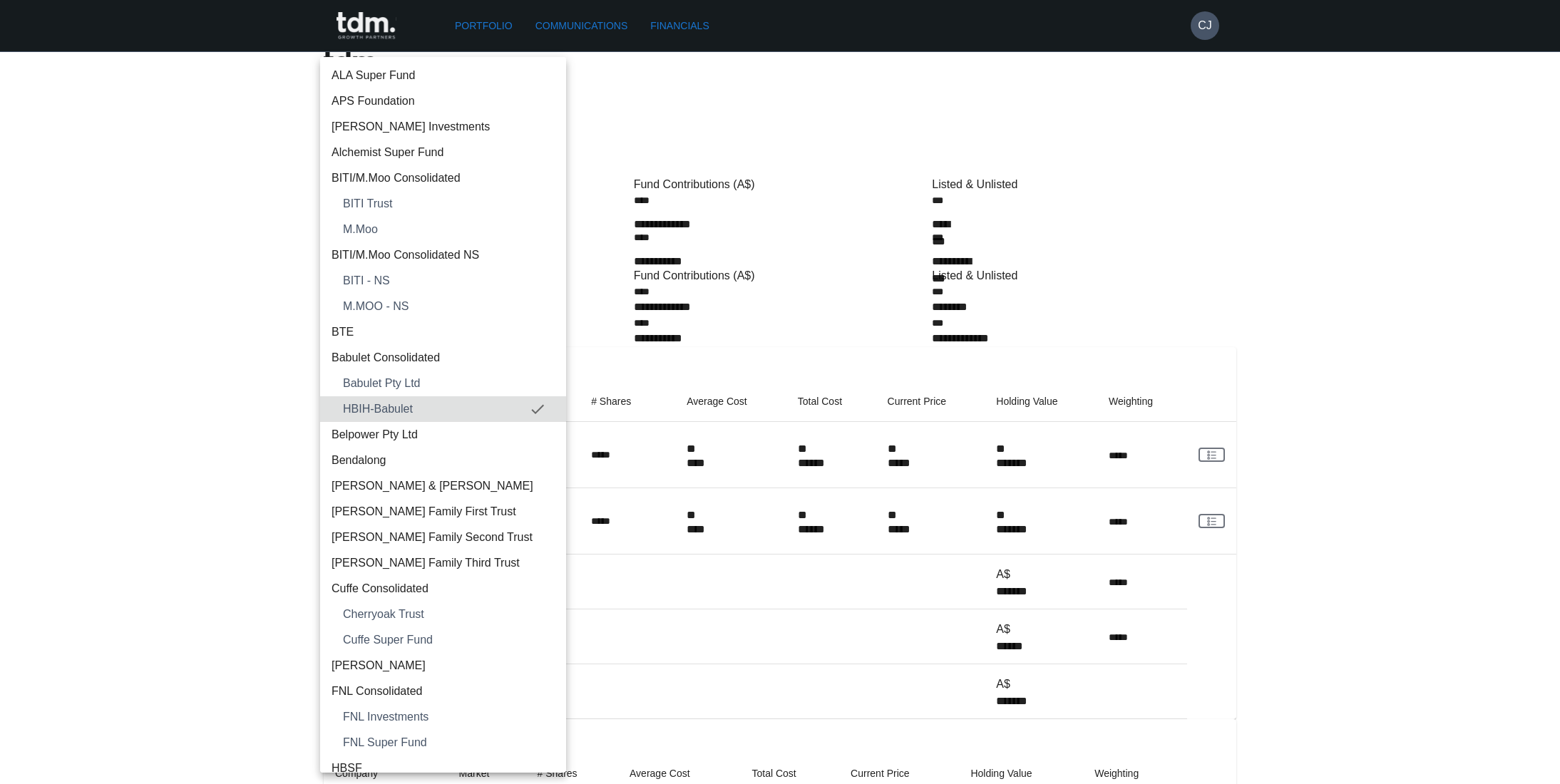
click at [707, 117] on div at bounding box center [780, 392] width 1560 height 784
click at [449, 89] on body "**********" at bounding box center [780, 553] width 1560 height 1106
click at [389, 337] on span "BTE" at bounding box center [443, 332] width 223 height 17
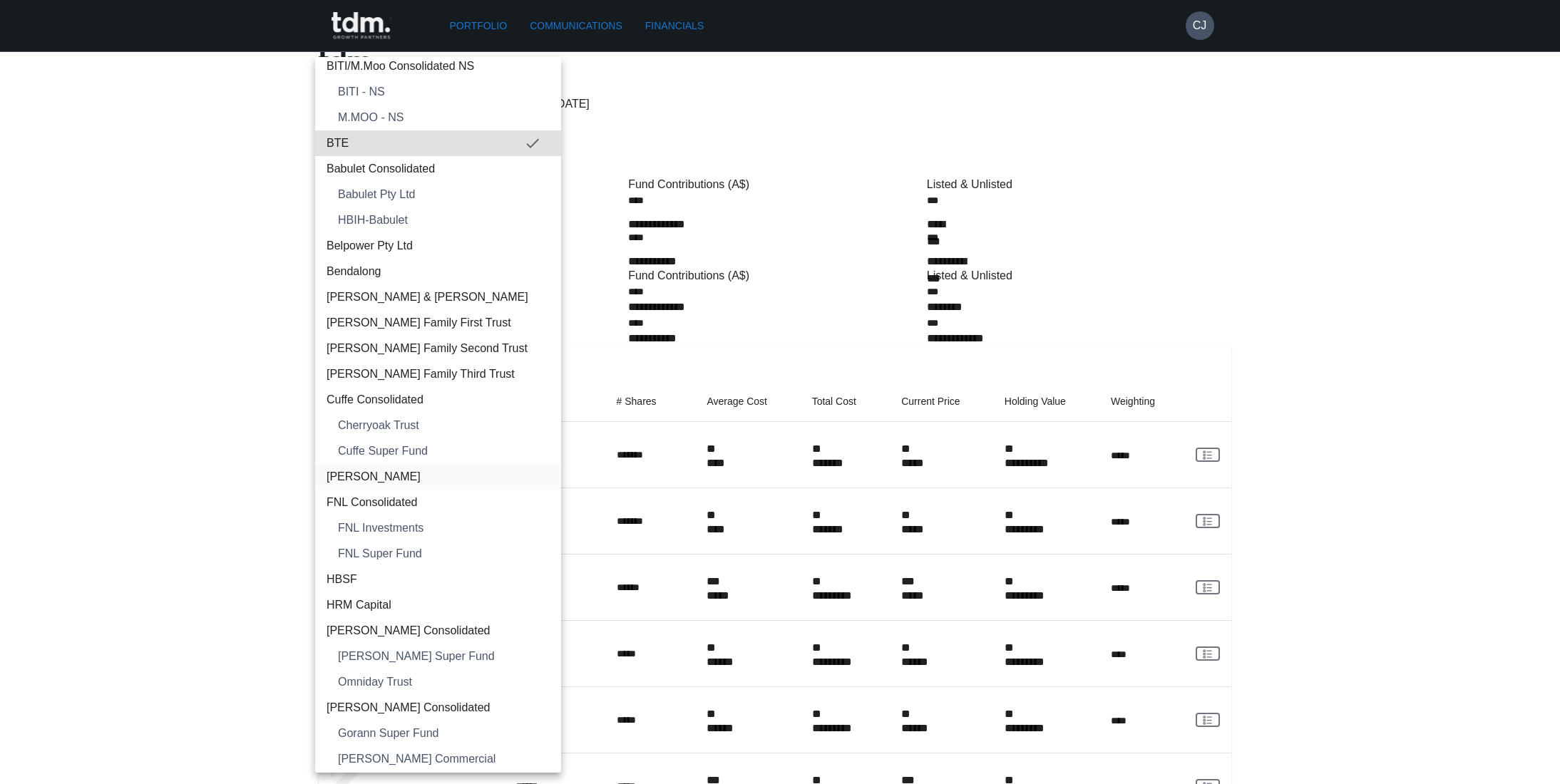
scroll to position [214, 0]
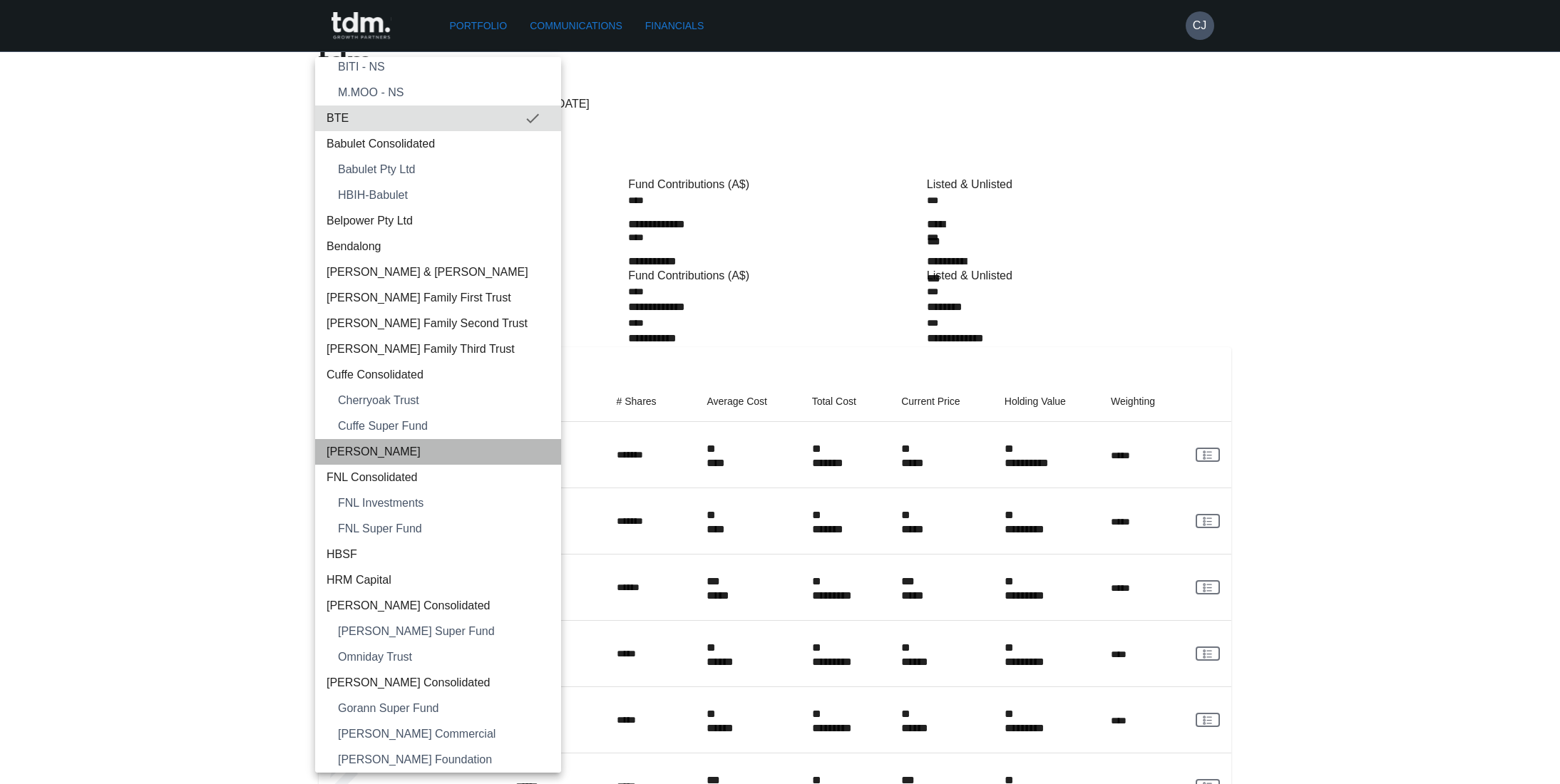
click at [452, 456] on span "[PERSON_NAME]" at bounding box center [438, 452] width 223 height 17
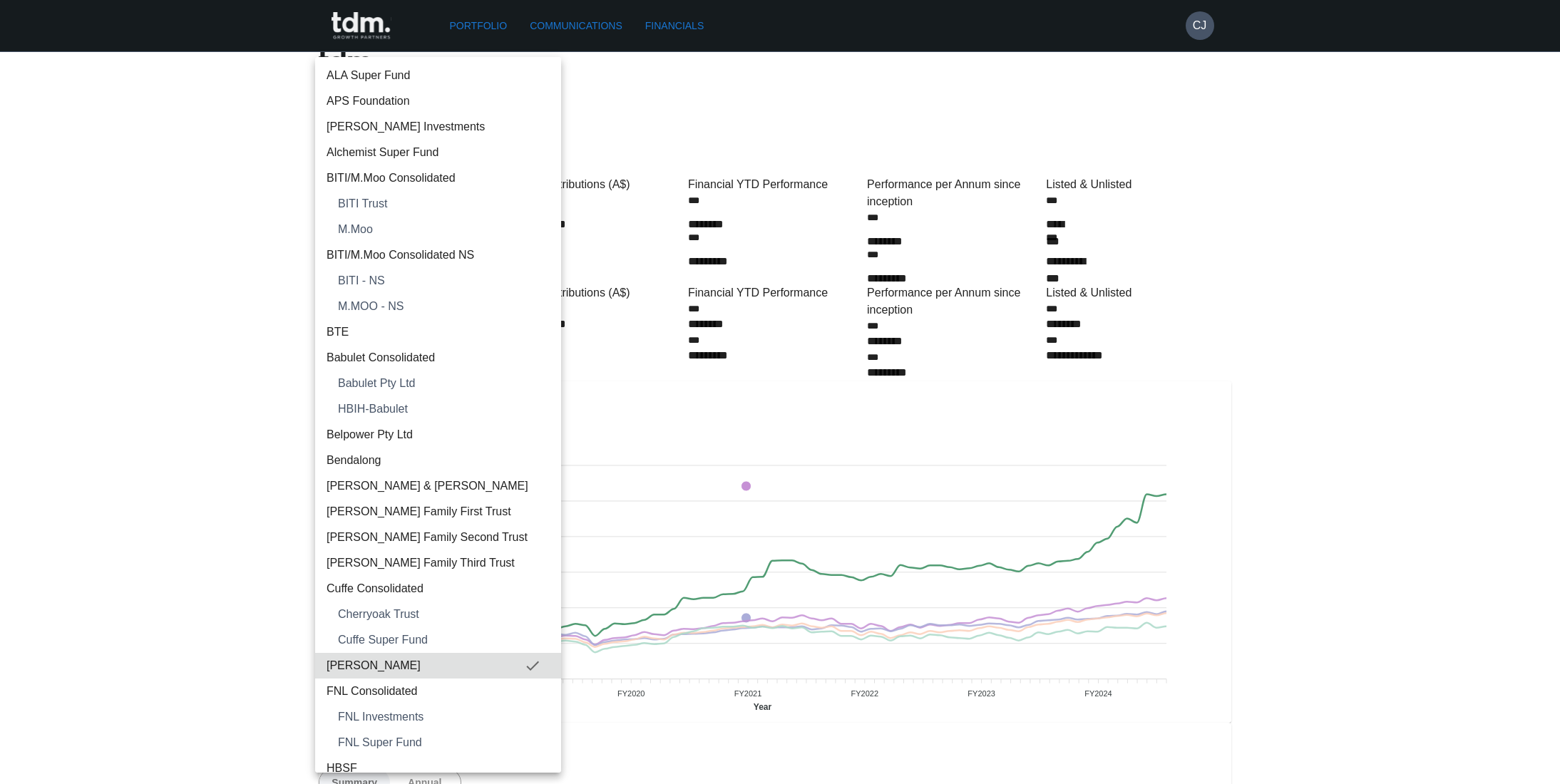
click at [373, 94] on span "APS Foundation" at bounding box center [438, 101] width 223 height 17
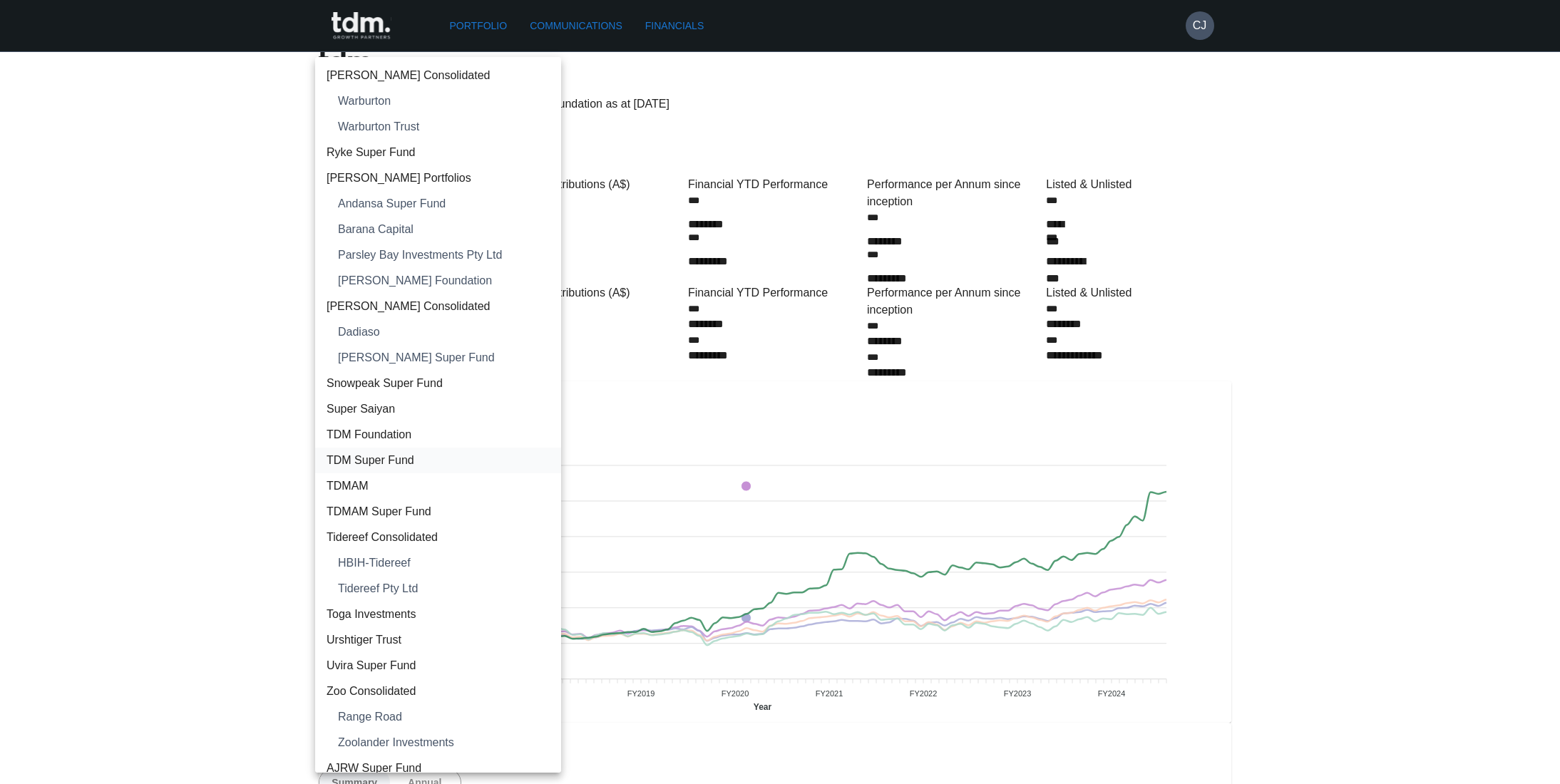
scroll to position [1996, 0]
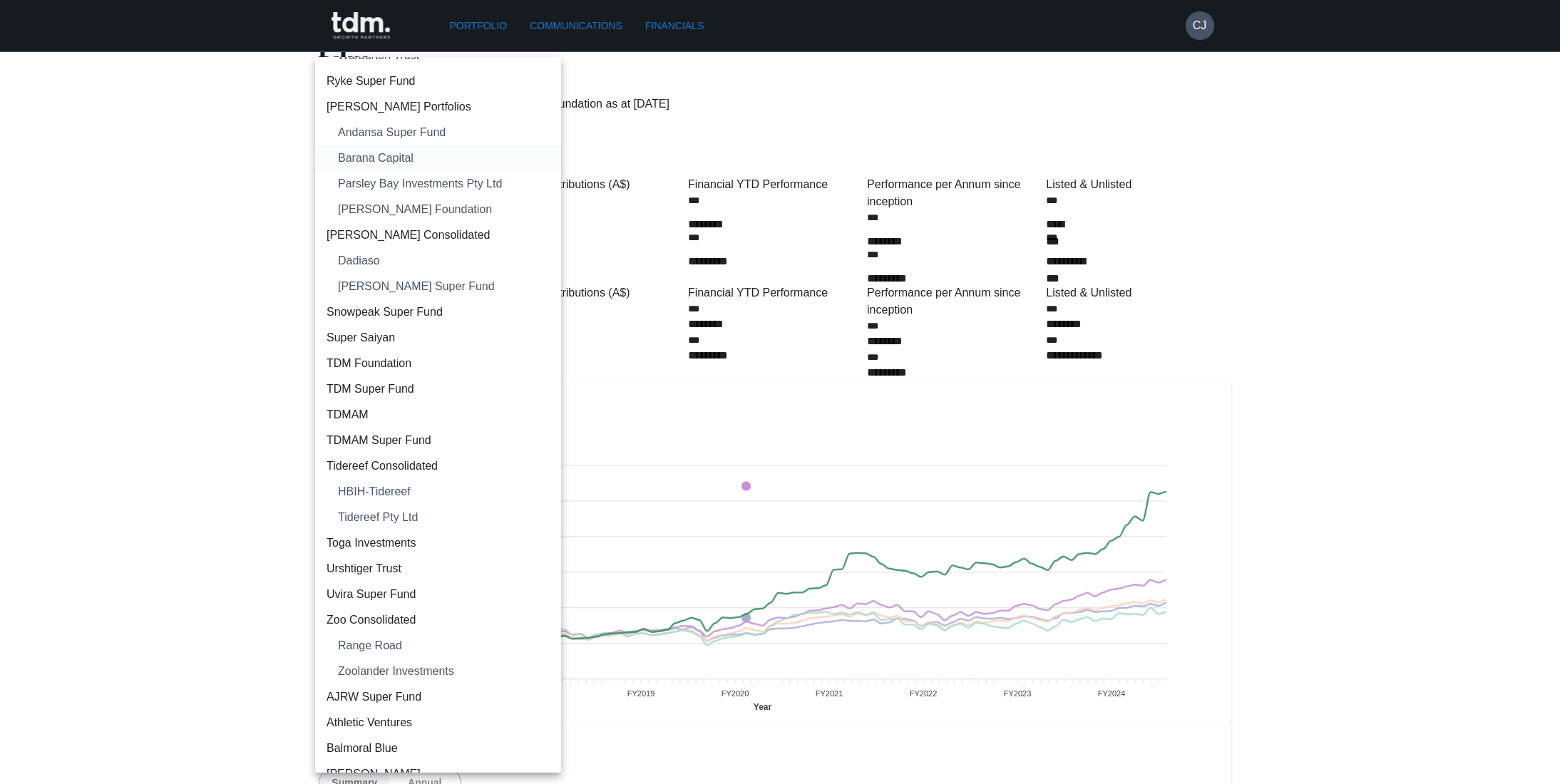
click at [372, 154] on span "Barana Capital" at bounding box center [444, 158] width 212 height 17
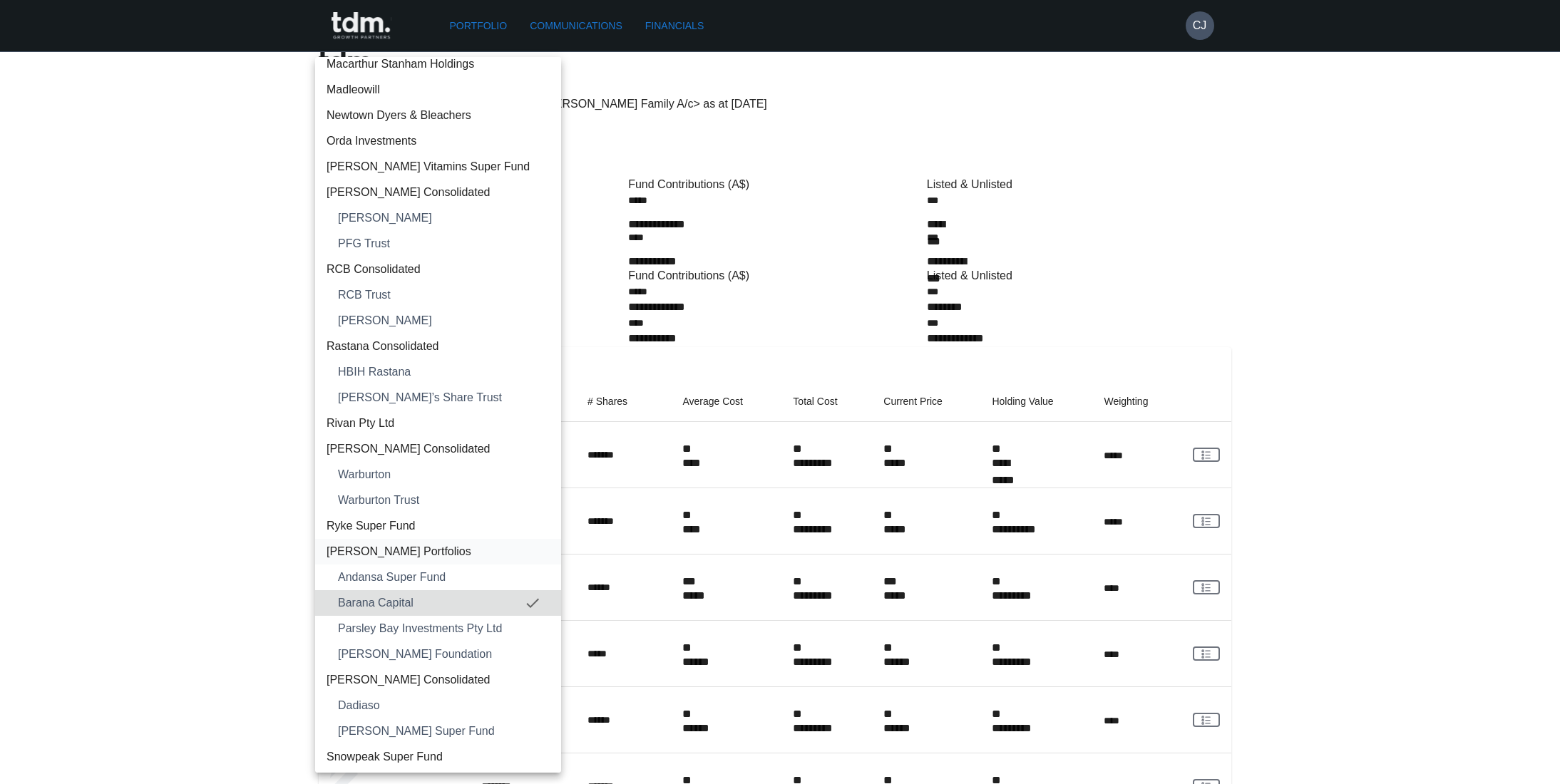
scroll to position [1525, 0]
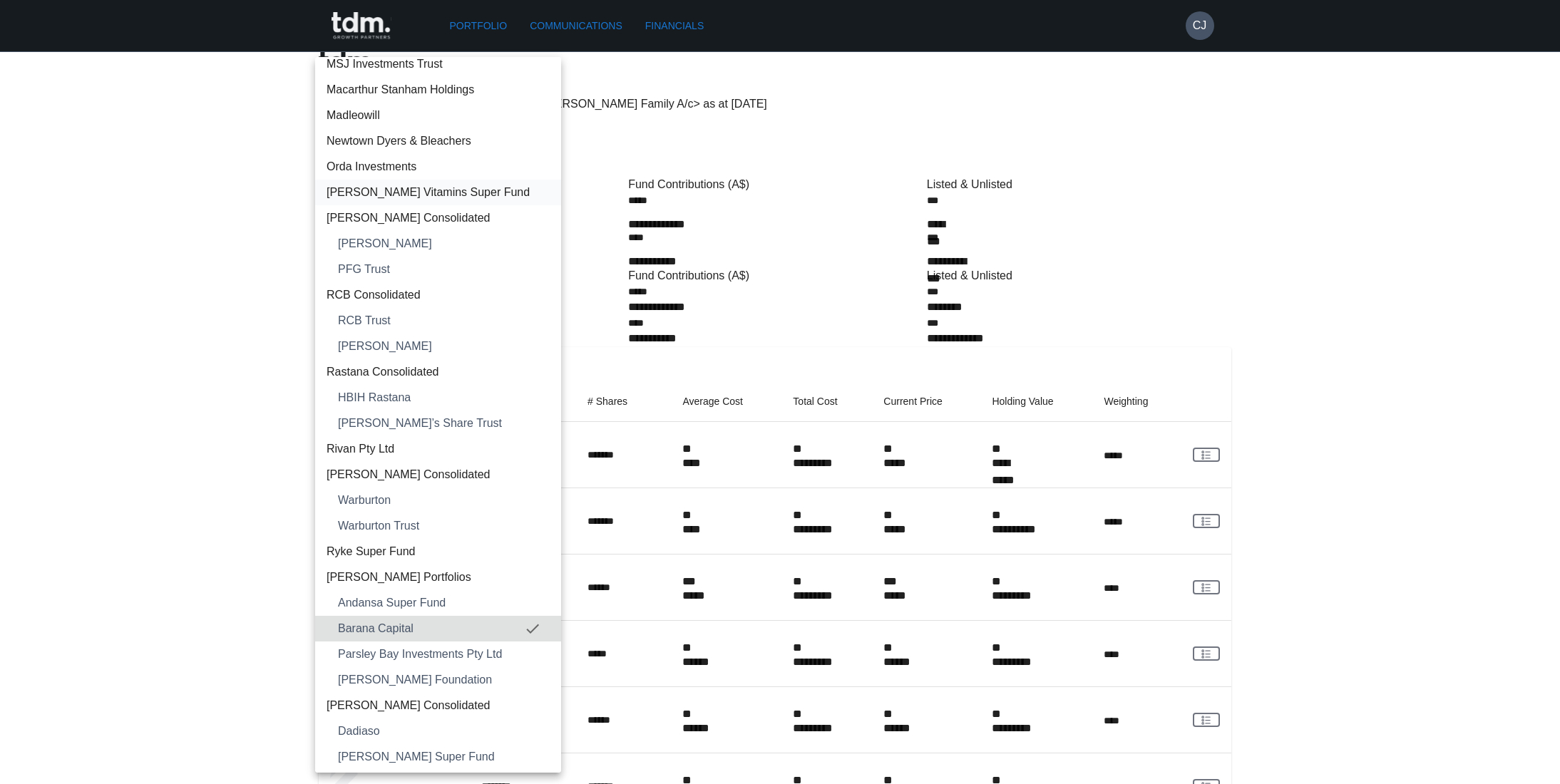
click at [387, 189] on span "[PERSON_NAME] Vitamins Super Fund" at bounding box center [438, 192] width 223 height 17
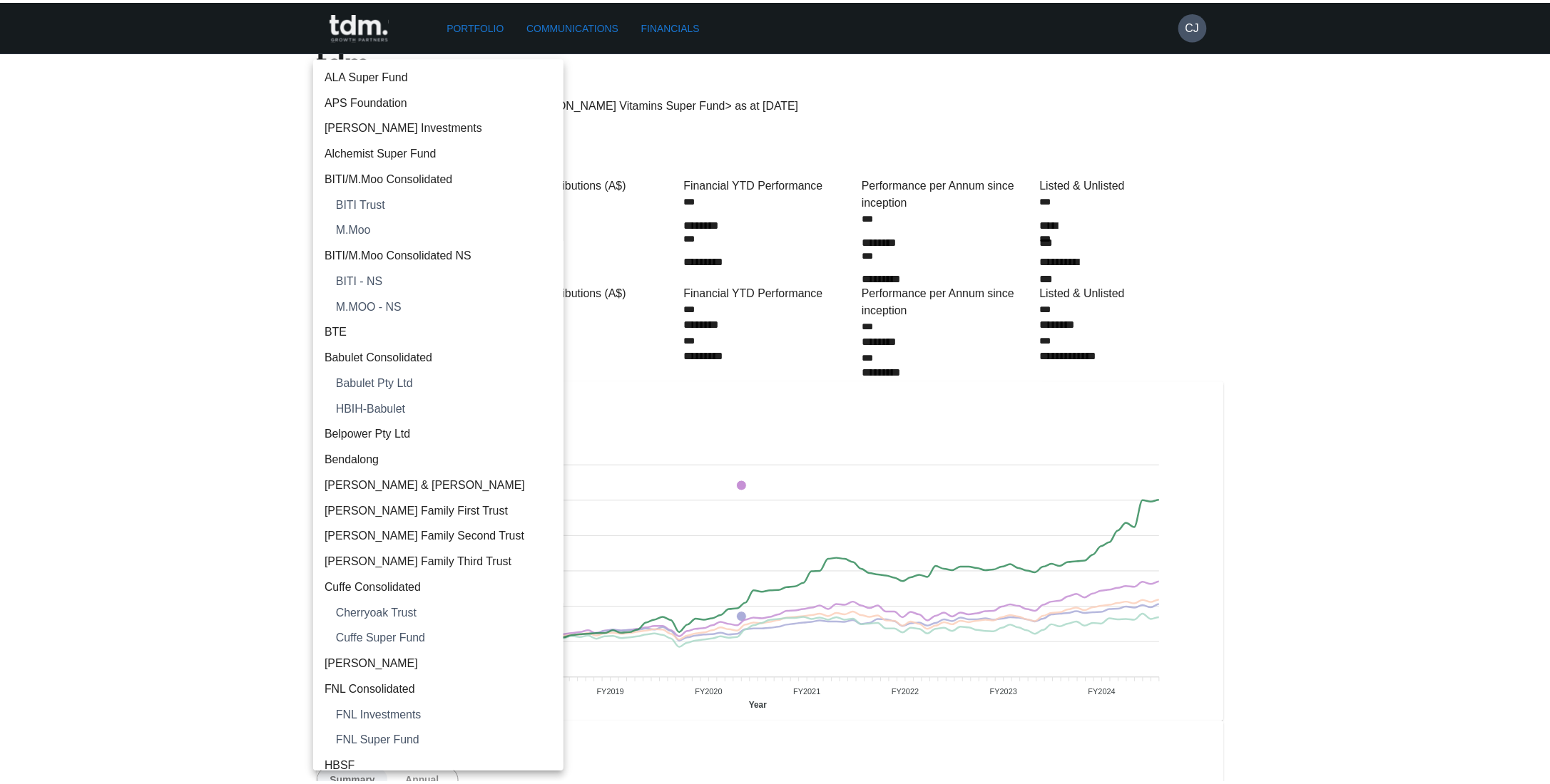
scroll to position [1303, 0]
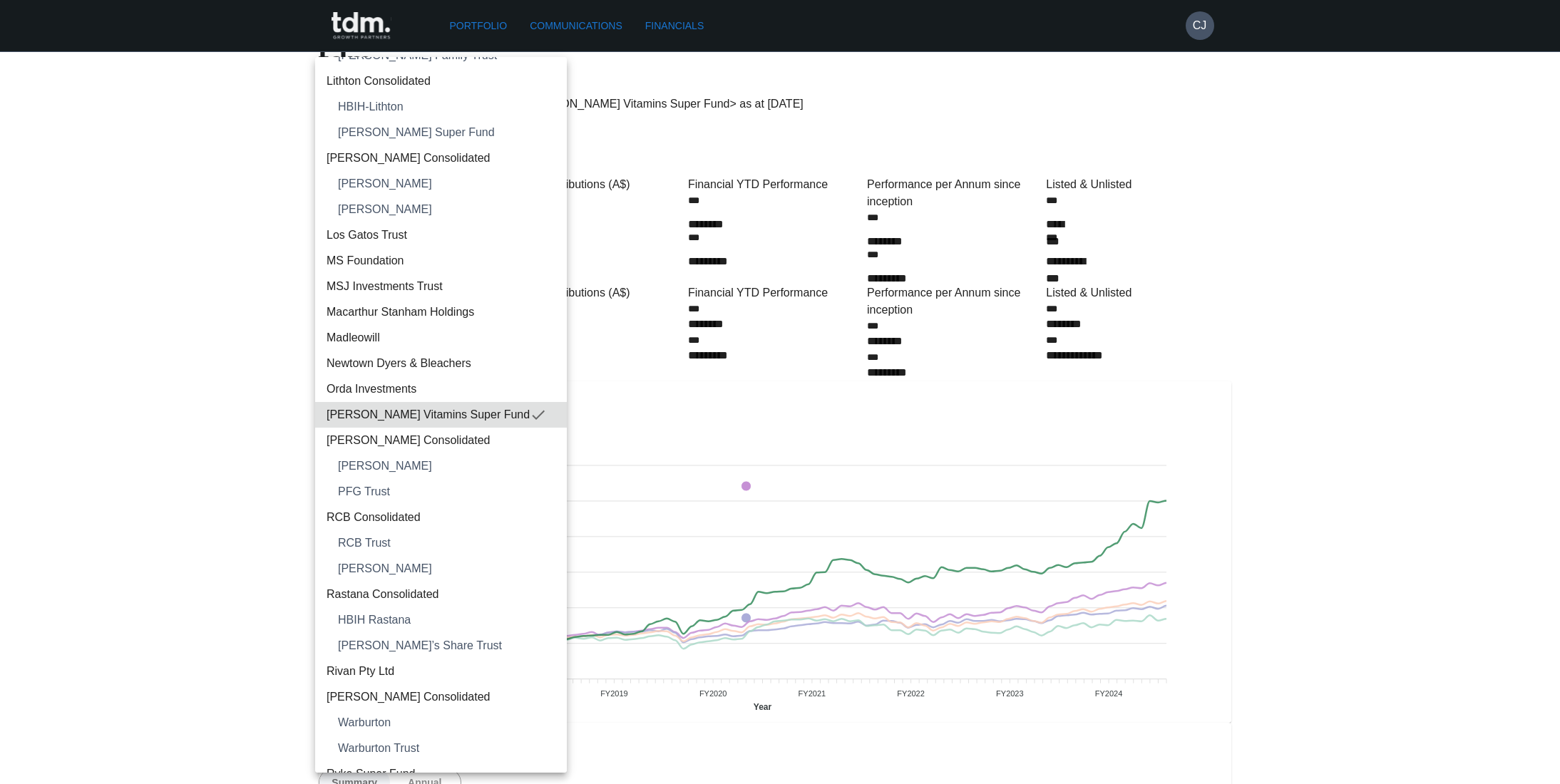
click at [1328, 430] on div at bounding box center [780, 392] width 1560 height 784
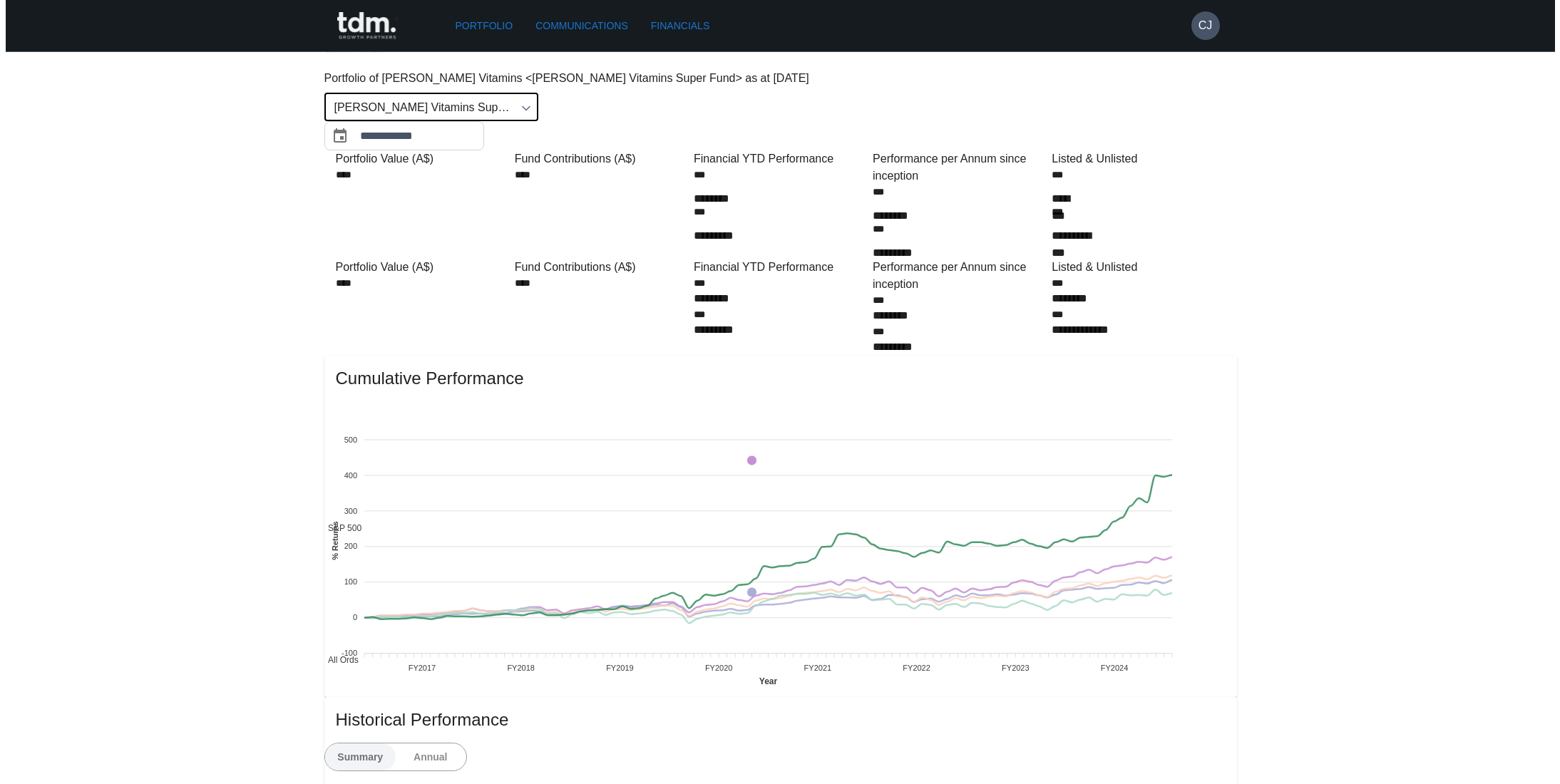
scroll to position [0, 0]
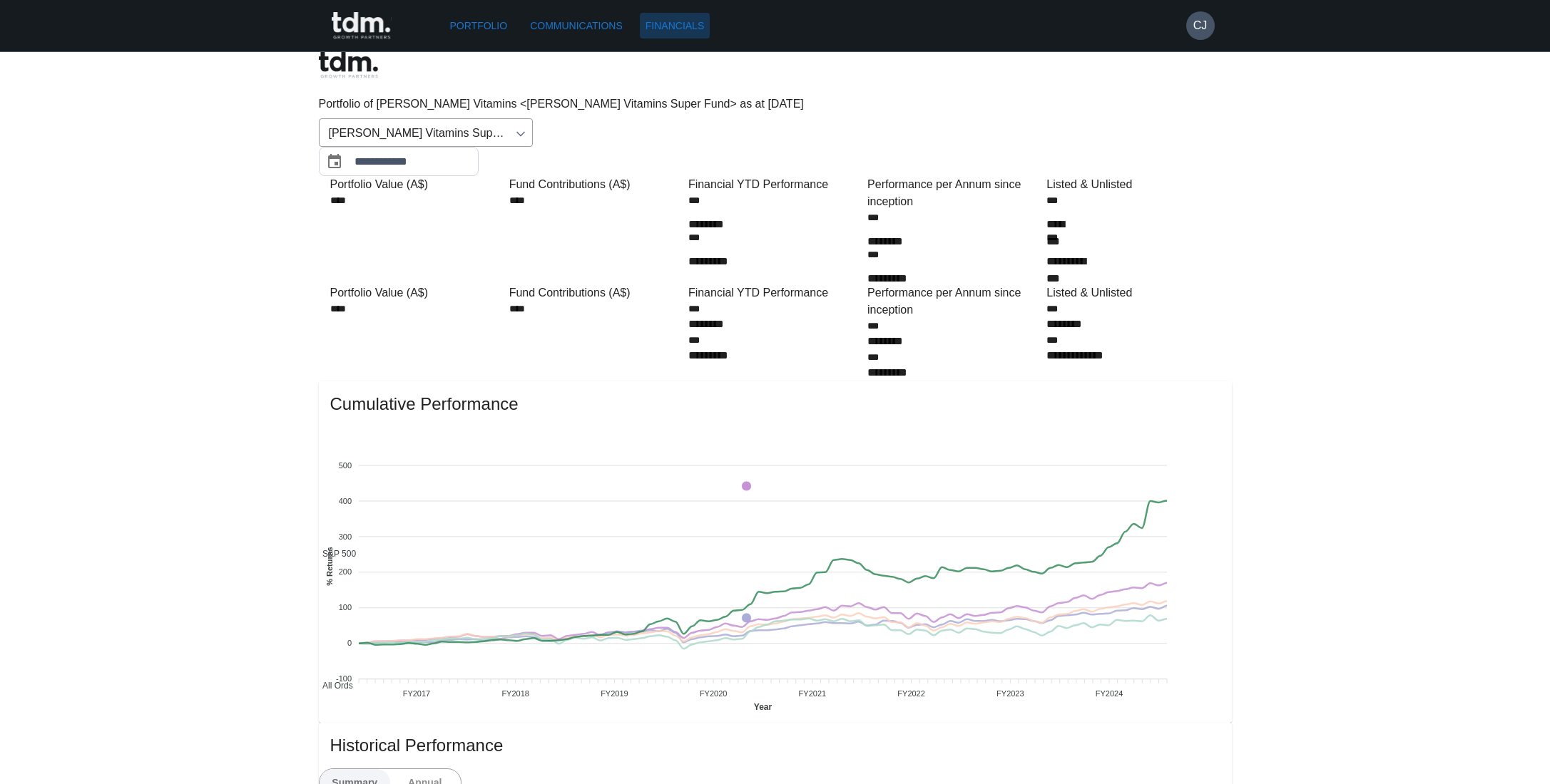
click at [684, 30] on link "Financials" at bounding box center [674, 26] width 70 height 26
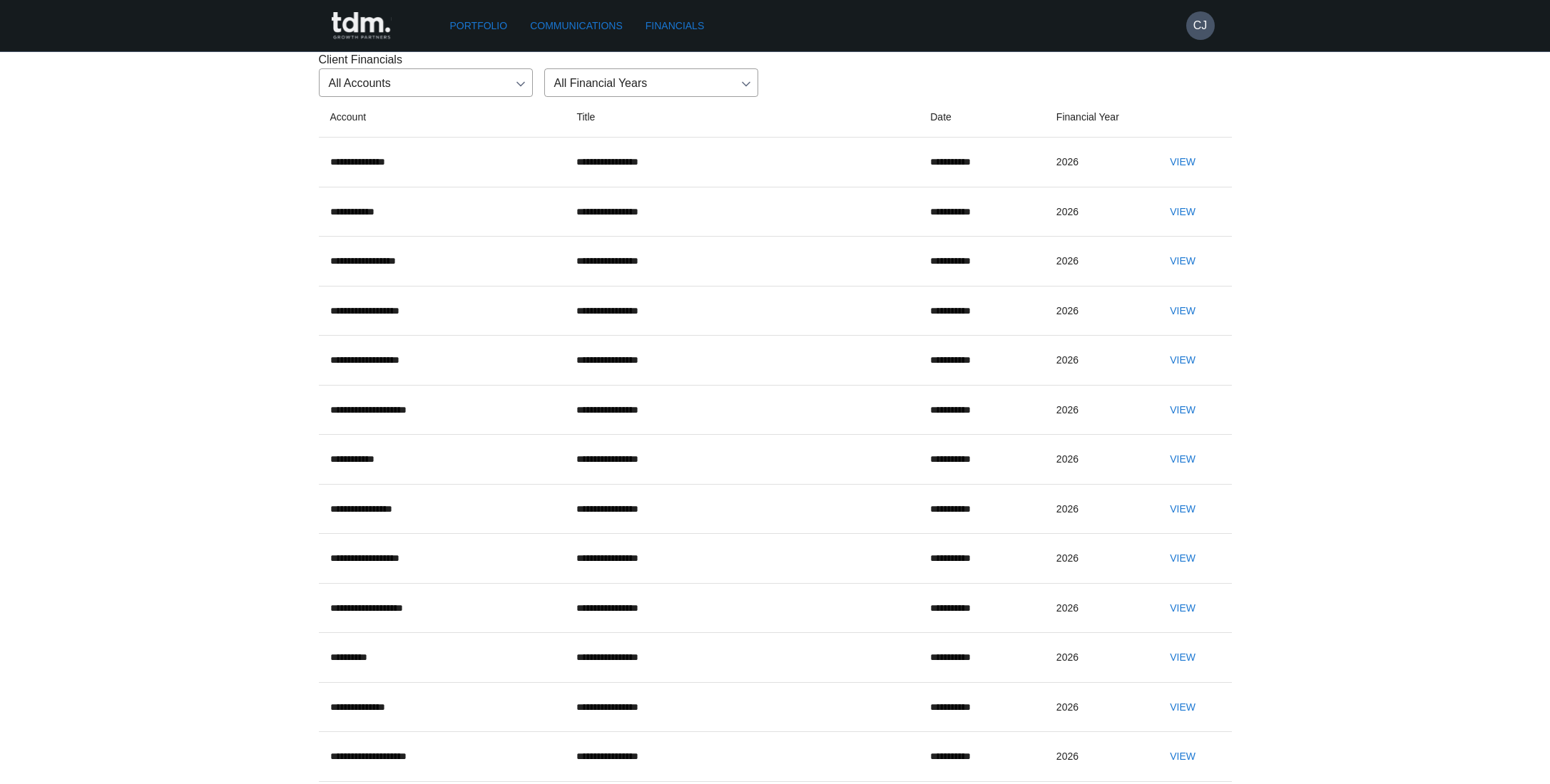
click at [487, 28] on link "Portfolio" at bounding box center [479, 26] width 69 height 26
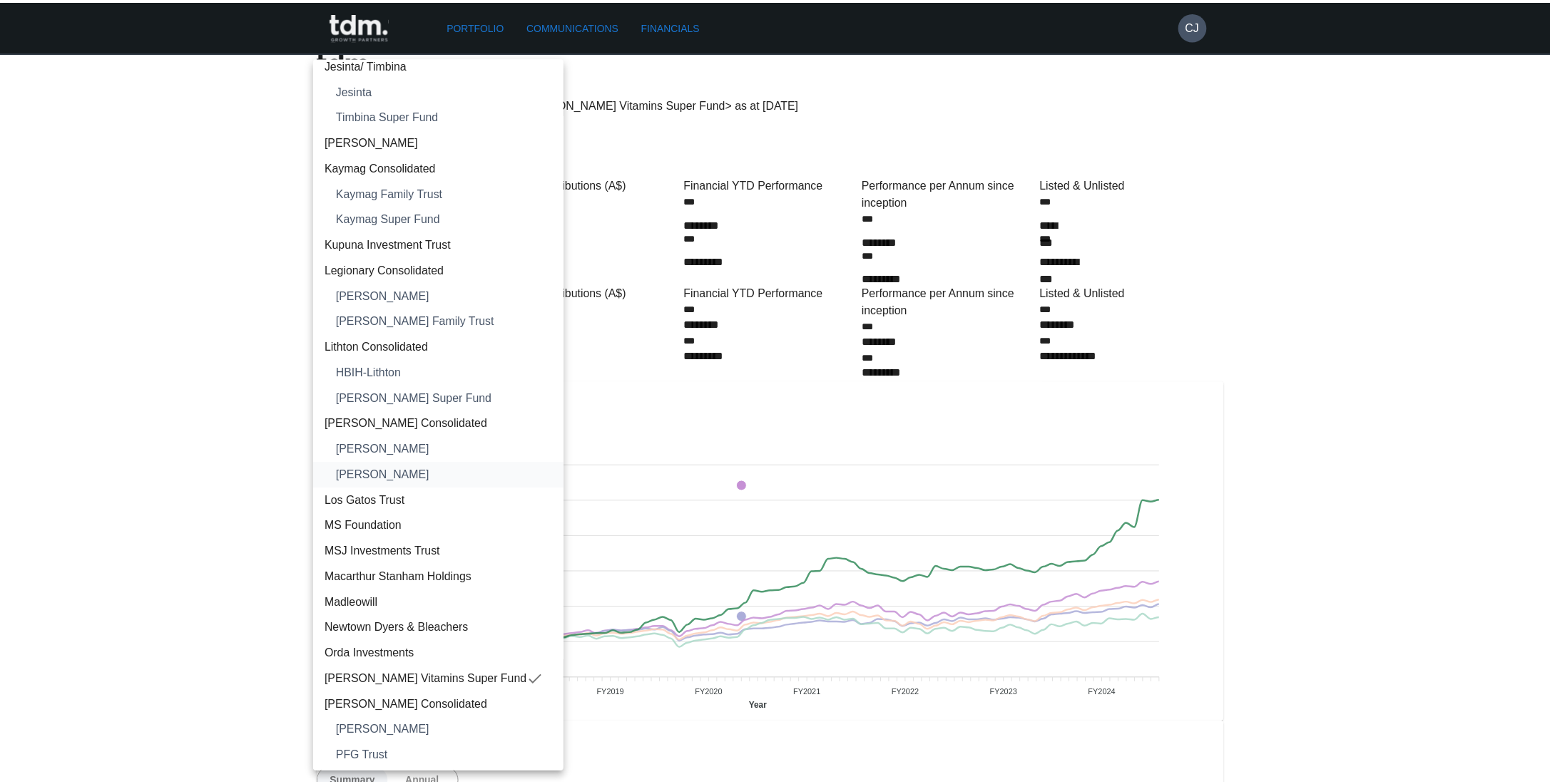
scroll to position [1212, 0]
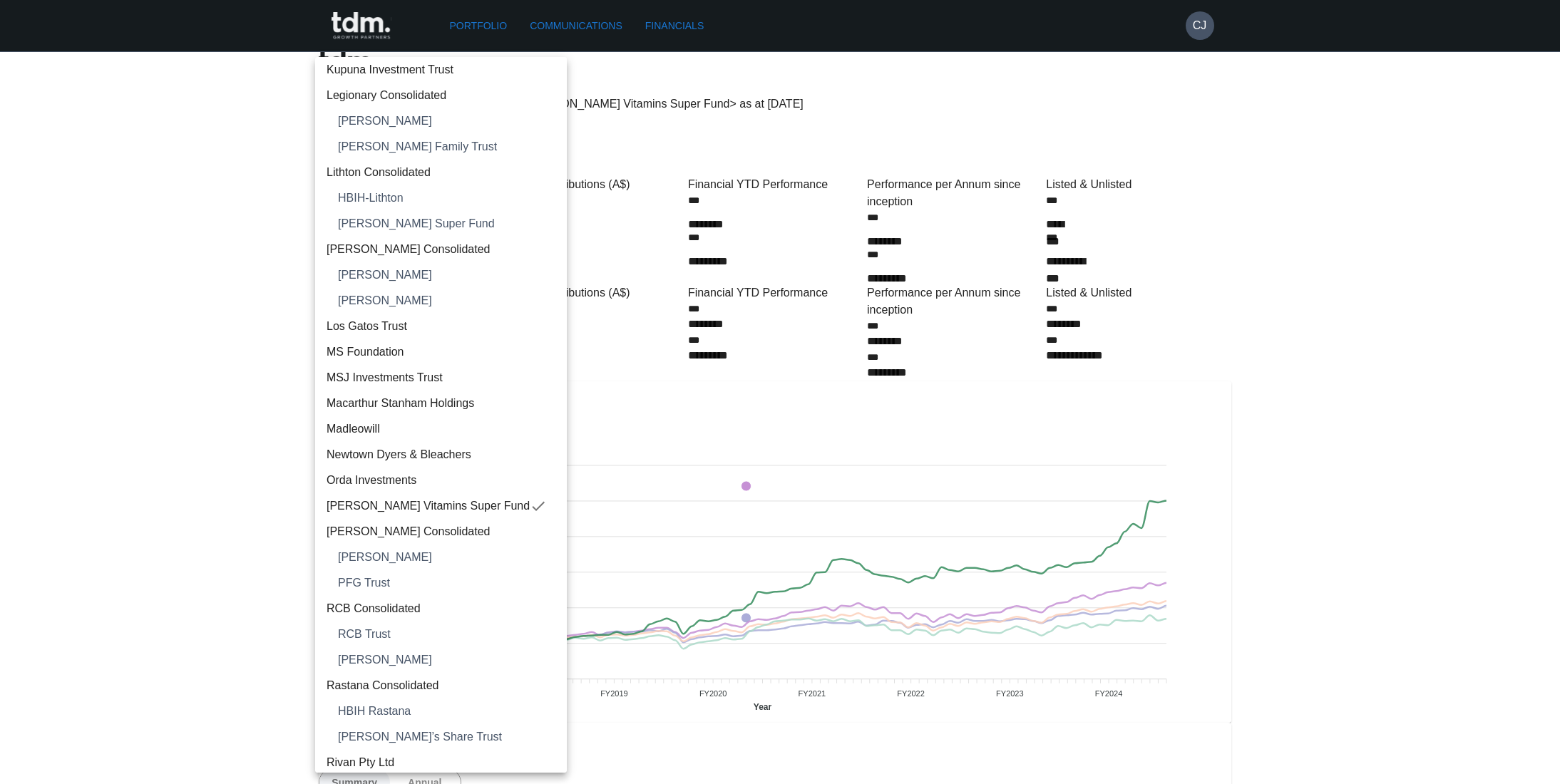
click at [428, 497] on span "[PERSON_NAME] Vitamins Super Fund" at bounding box center [428, 506] width 203 height 17
type input "**********"
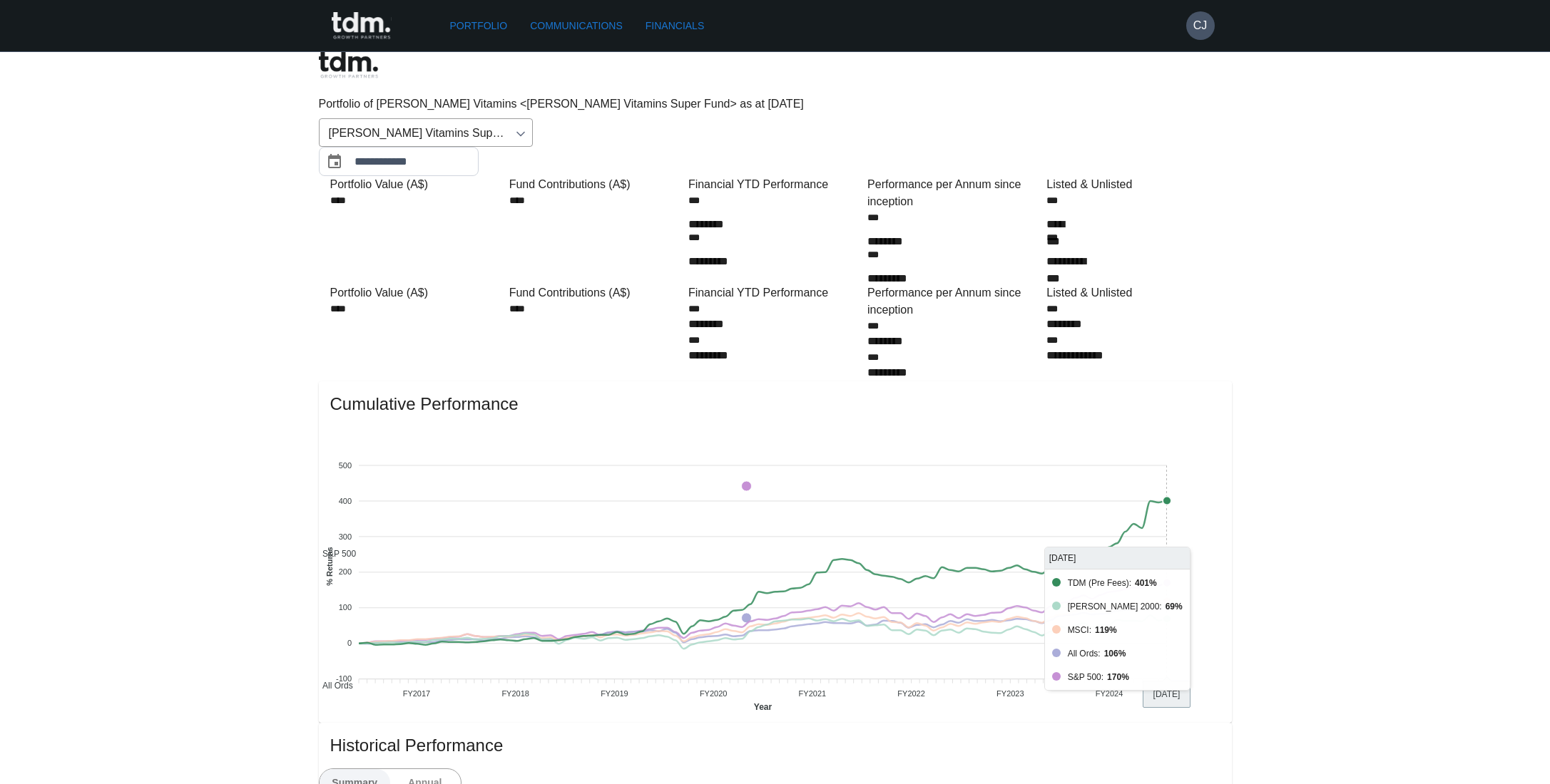
click at [1174, 435] on foreignobject "S&P 500 All Ords MSCI [PERSON_NAME] 2000 TDM (Pre Fees)" at bounding box center [747, 570] width 856 height 285
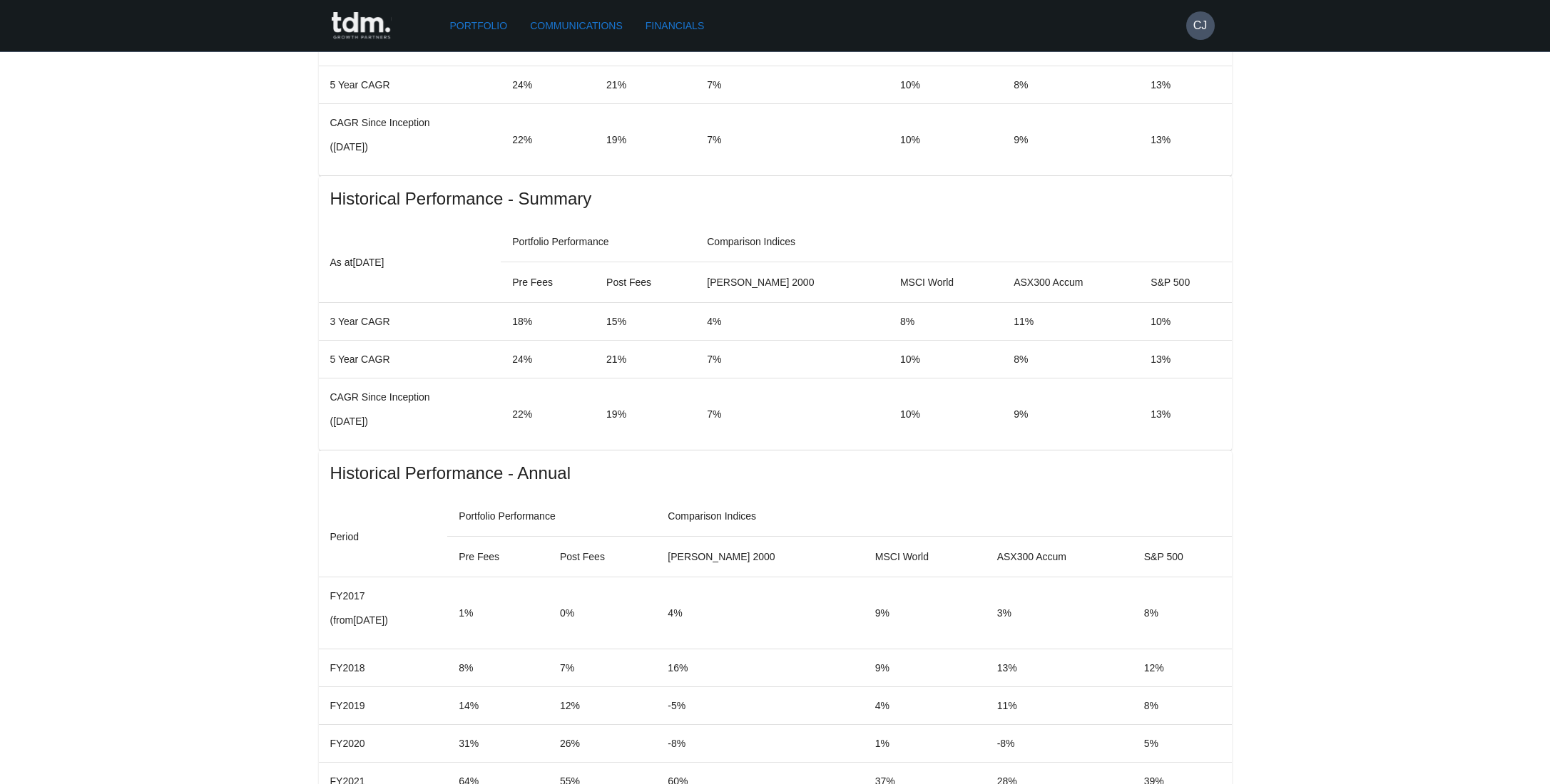
scroll to position [856, 0]
